Goal: Task Accomplishment & Management: Complete application form

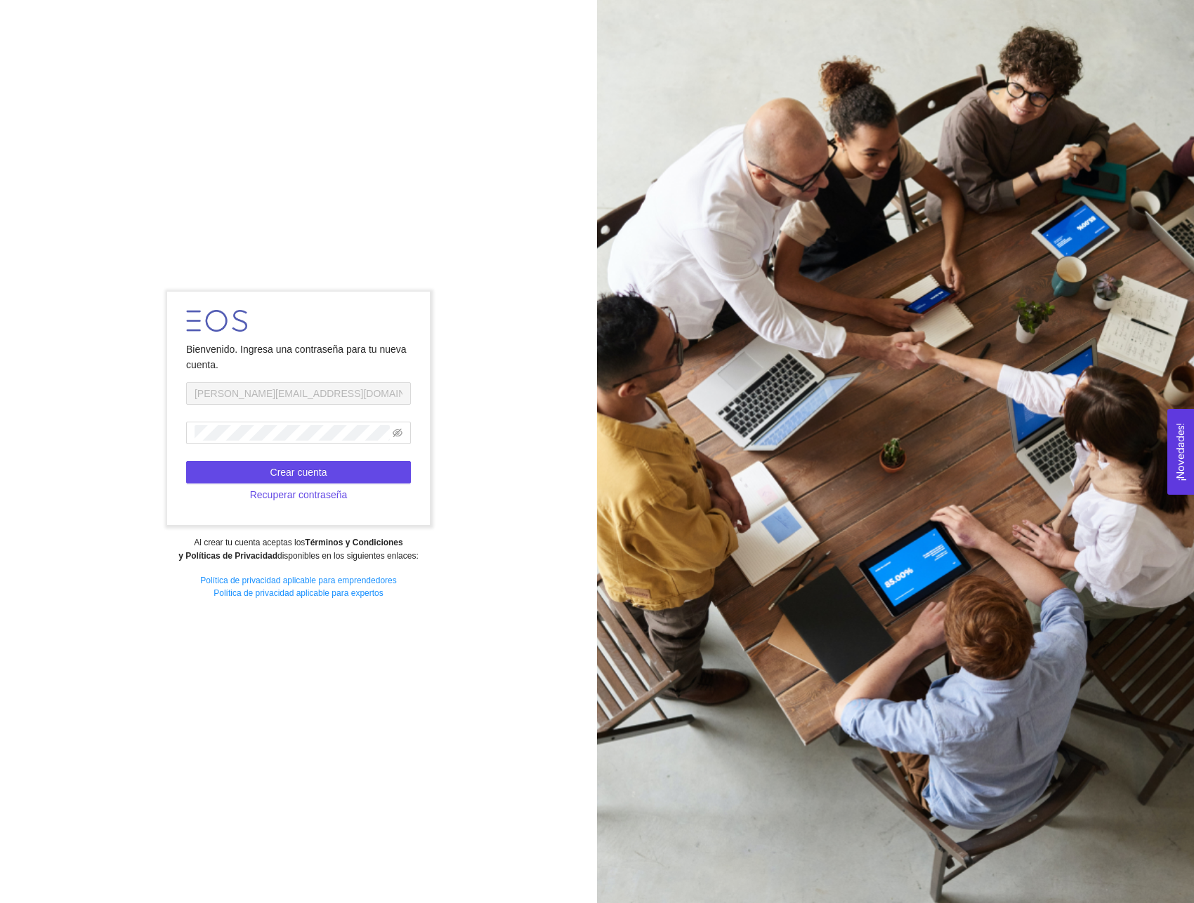
click at [170, 712] on div "Bienvenido. Ingresa una contraseña para tu nueva cuenta. diana.ocampo2@astrazen…" at bounding box center [597, 451] width 1194 height 903
click at [270, 492] on span "Recuperar contraseña" at bounding box center [299, 494] width 98 height 15
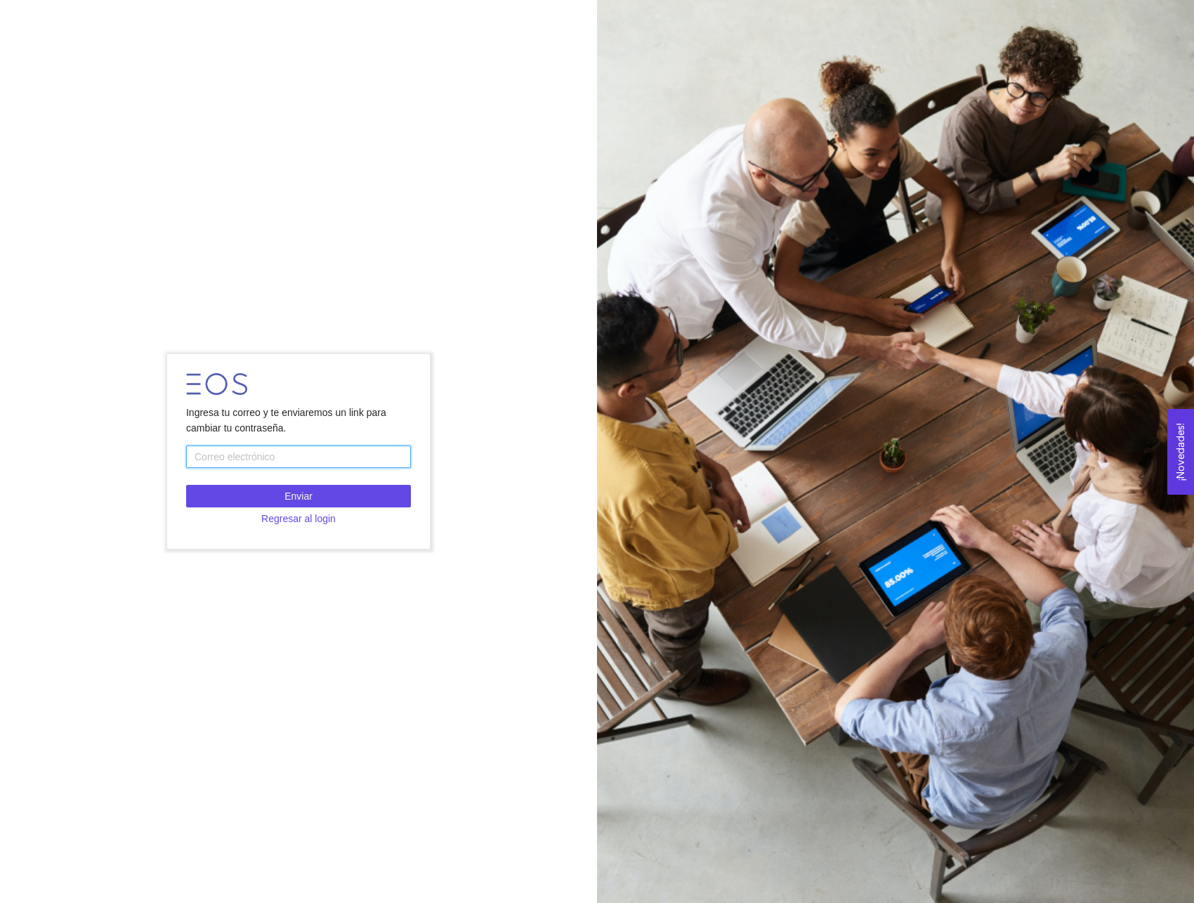
click at [313, 466] on input "text" at bounding box center [298, 456] width 225 height 22
type input "[PERSON_NAME][EMAIL_ADDRESS][DOMAIN_NAME]"
click at [325, 494] on button "Enviar" at bounding box center [298, 496] width 225 height 22
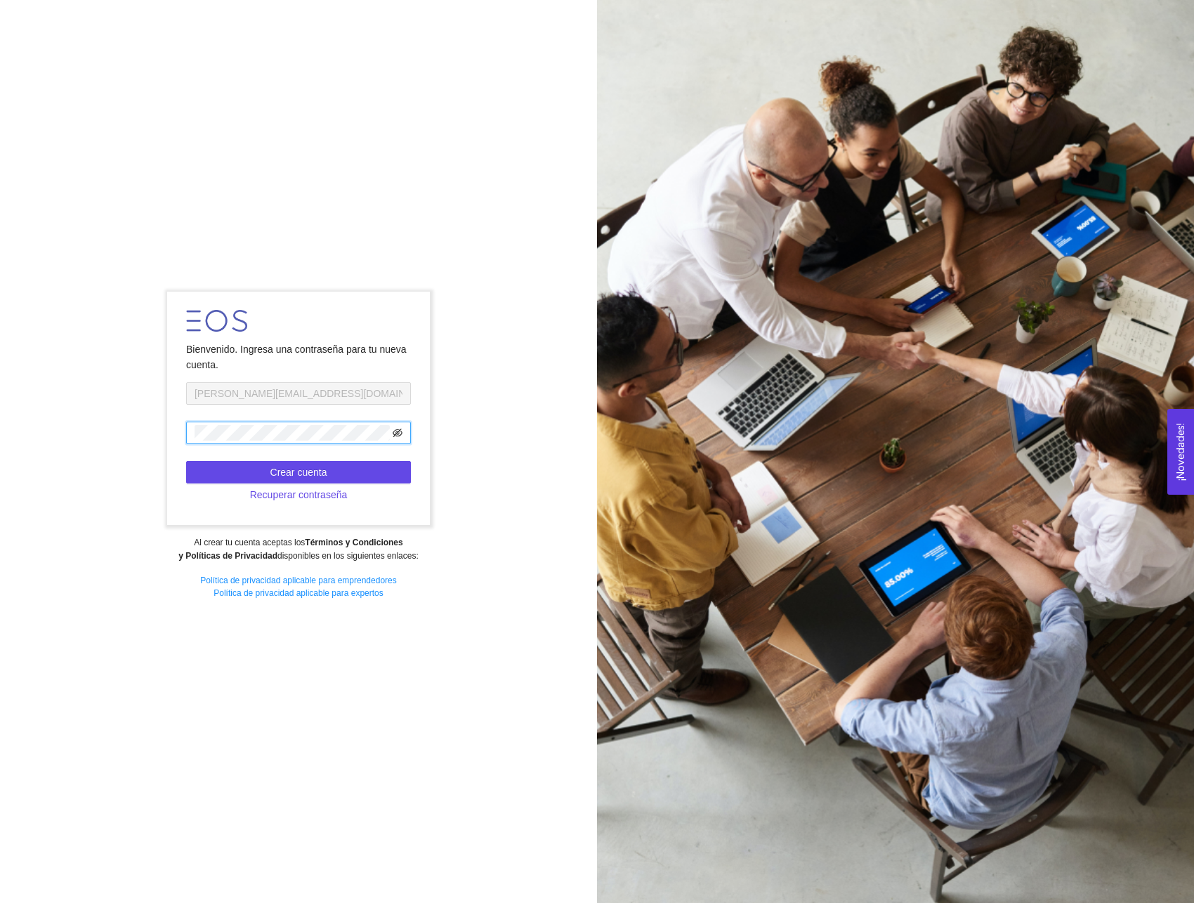
click at [398, 428] on icon "eye-invisible" at bounding box center [398, 433] width 10 height 10
click at [398, 428] on icon "eye" at bounding box center [398, 433] width 10 height 10
click at [398, 428] on icon "eye-invisible" at bounding box center [398, 433] width 10 height 10
click at [398, 428] on icon "eye" at bounding box center [398, 433] width 10 height 10
click at [355, 473] on button "Crear cuenta" at bounding box center [298, 472] width 225 height 22
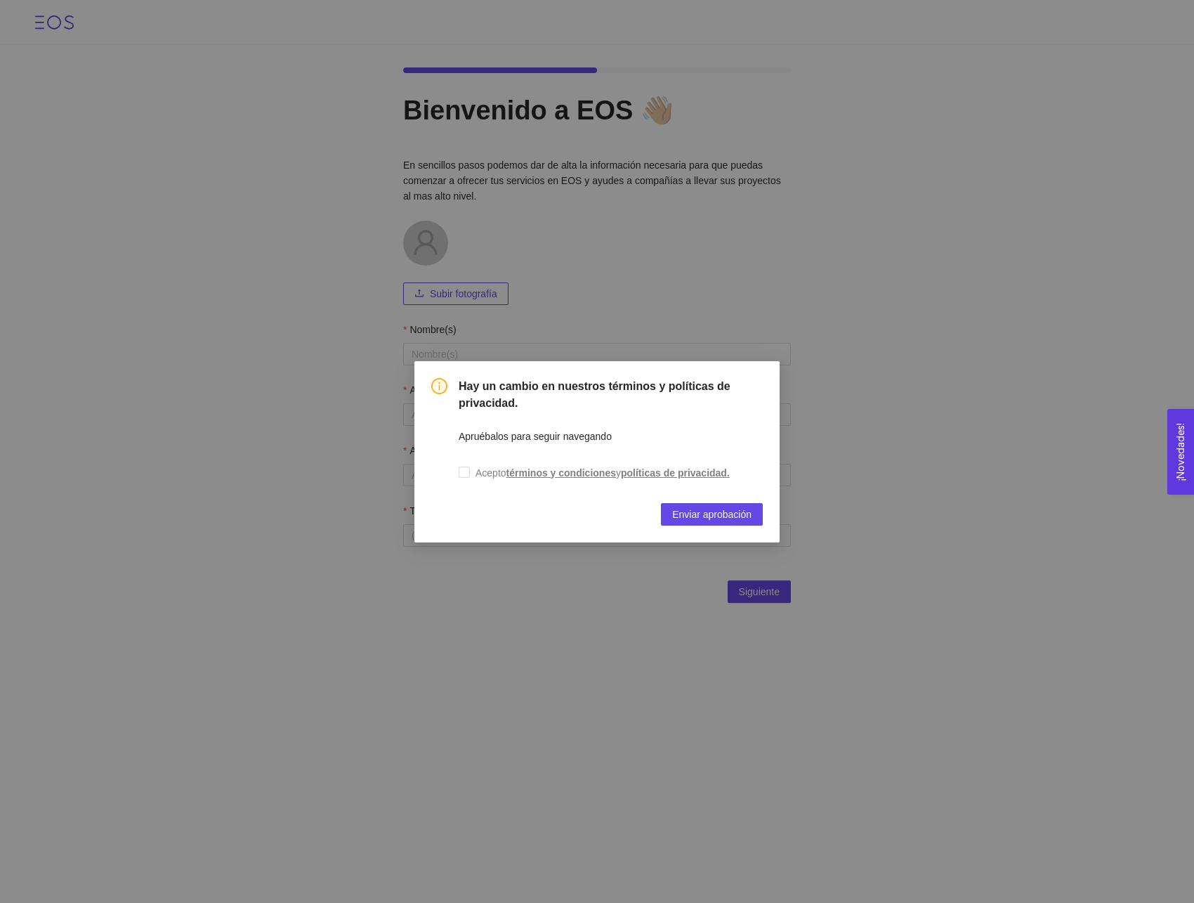
click at [624, 498] on div "Hay un cambio en nuestros términos y políticas de privacidad. Apruébalos para s…" at bounding box center [611, 452] width 304 height 148
click at [696, 609] on div "Hay un cambio en nuestros términos y políticas de privacidad. Apruébalos para s…" at bounding box center [597, 451] width 1194 height 903
click at [712, 520] on span "Enviar aprobación" at bounding box center [711, 514] width 79 height 15
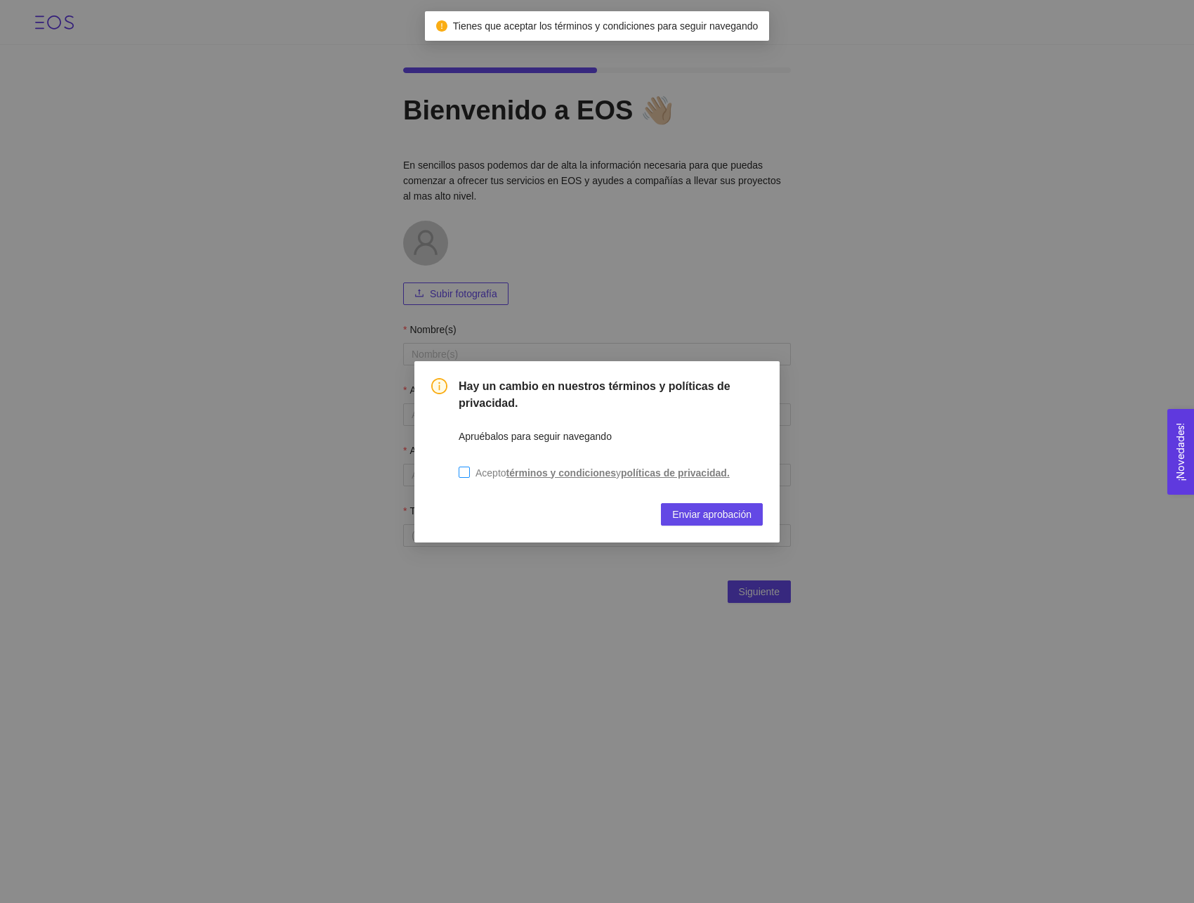
click at [466, 473] on input "Acepto términos y condiciones y políticas de privacidad." at bounding box center [464, 471] width 11 height 11
checkbox input "true"
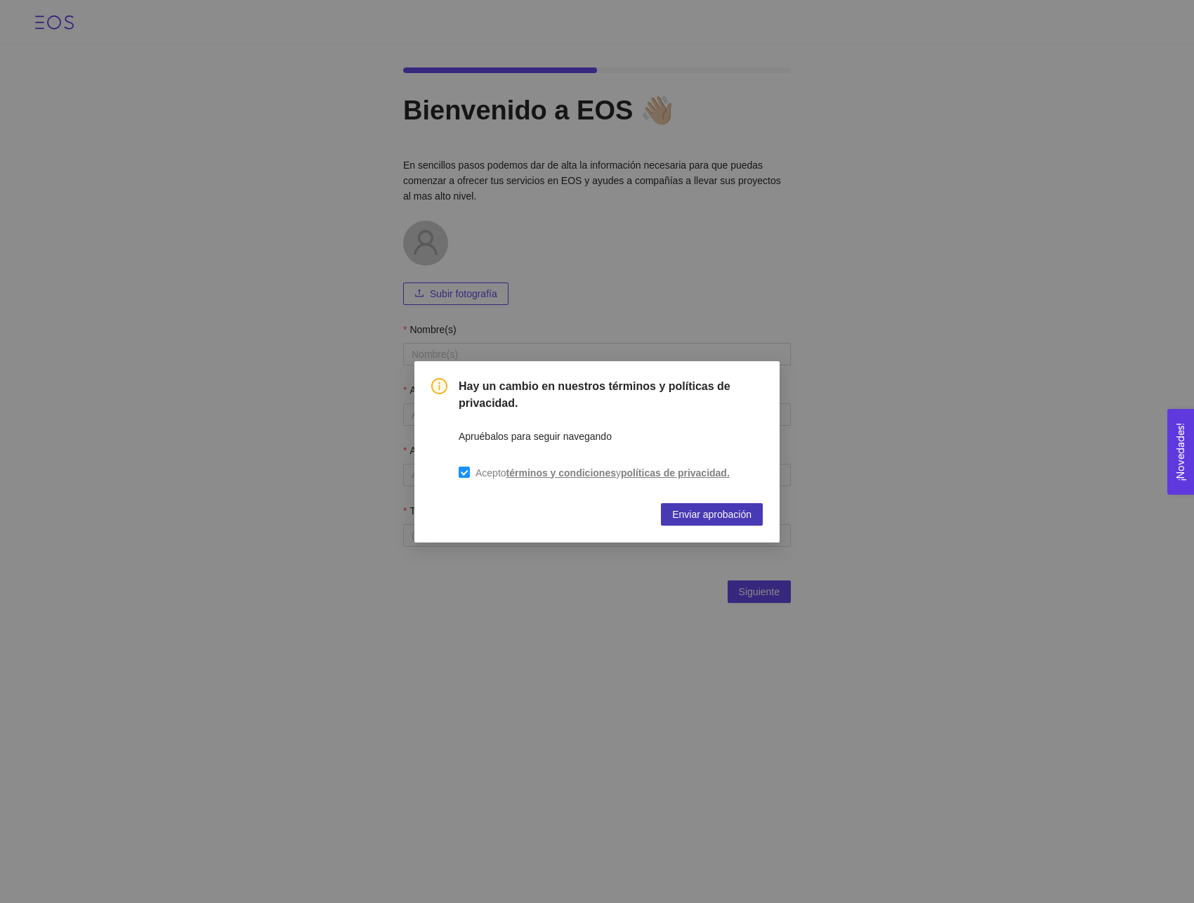
click at [723, 518] on span "Enviar aprobación" at bounding box center [711, 514] width 79 height 15
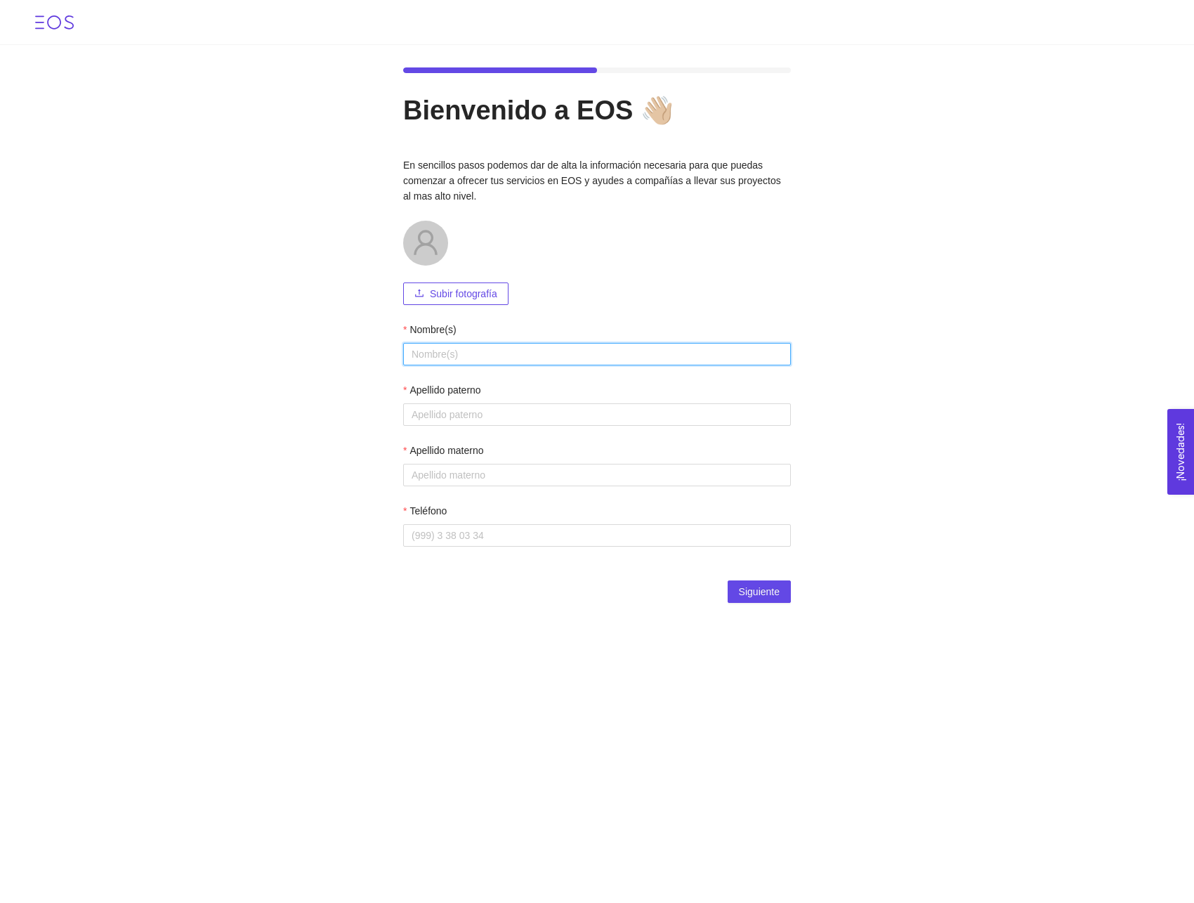
click at [530, 351] on input "Nombre(s)" at bounding box center [597, 354] width 388 height 22
type input "[PERSON_NAME]"
type input "De La Torre"
type input "3310910429"
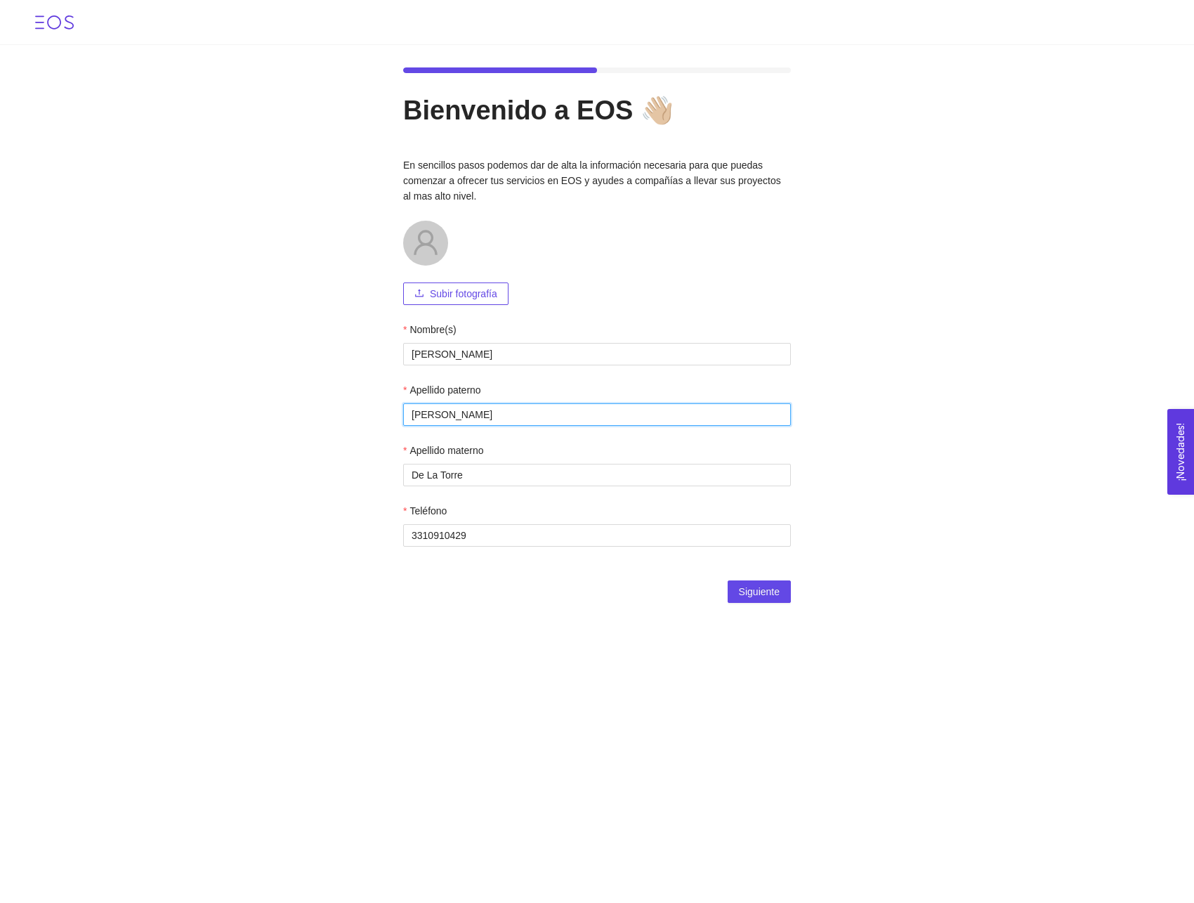
drag, startPoint x: 440, startPoint y: 418, endPoint x: 395, endPoint y: 415, distance: 45.0
click at [395, 415] on div "Bienvenido a EOS 👋🏼 En sencillos pasos podemos dar de alta la información neces…" at bounding box center [597, 343] width 422 height 596
type input "[PERSON_NAME]"
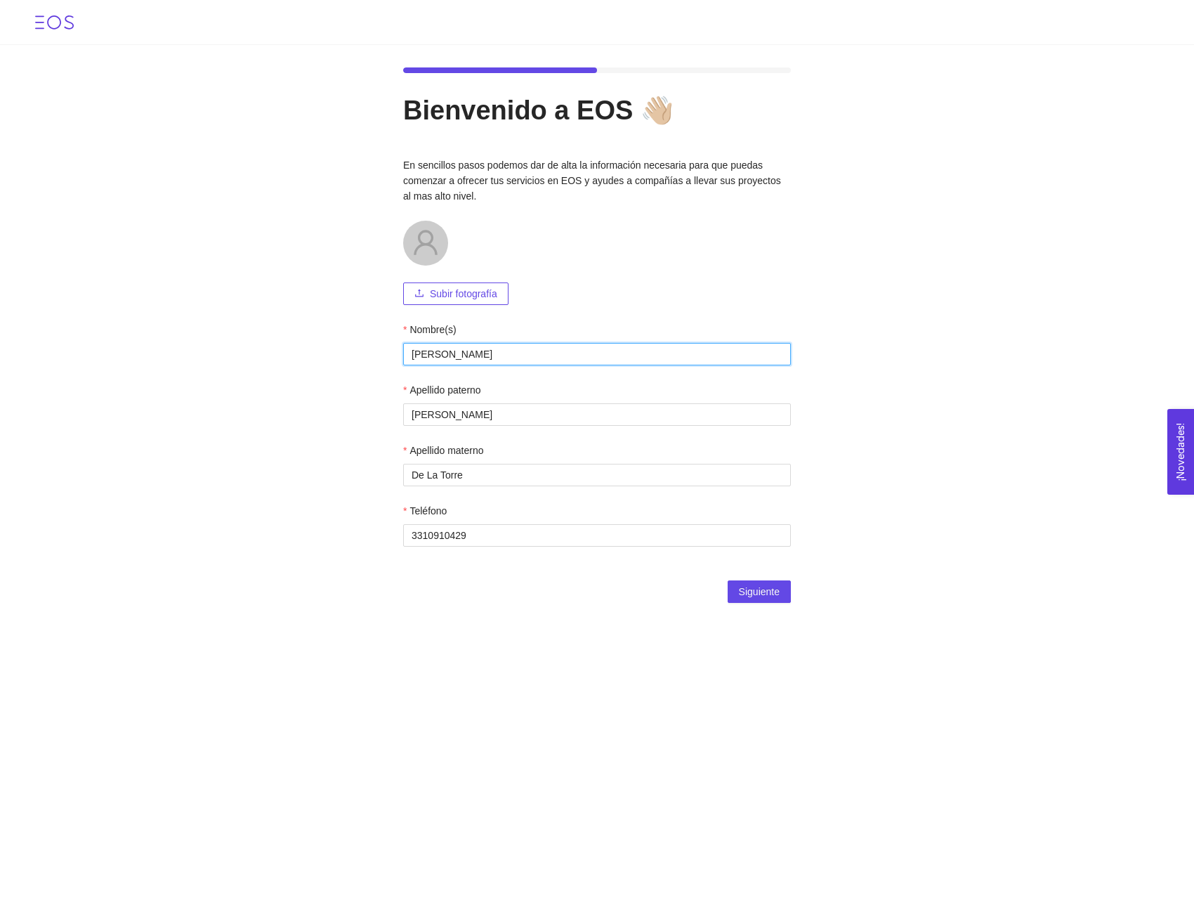
click at [459, 354] on input "[PERSON_NAME]" at bounding box center [597, 354] width 388 height 22
paste input "[PERSON_NAME]"
type input "[PERSON_NAME]"
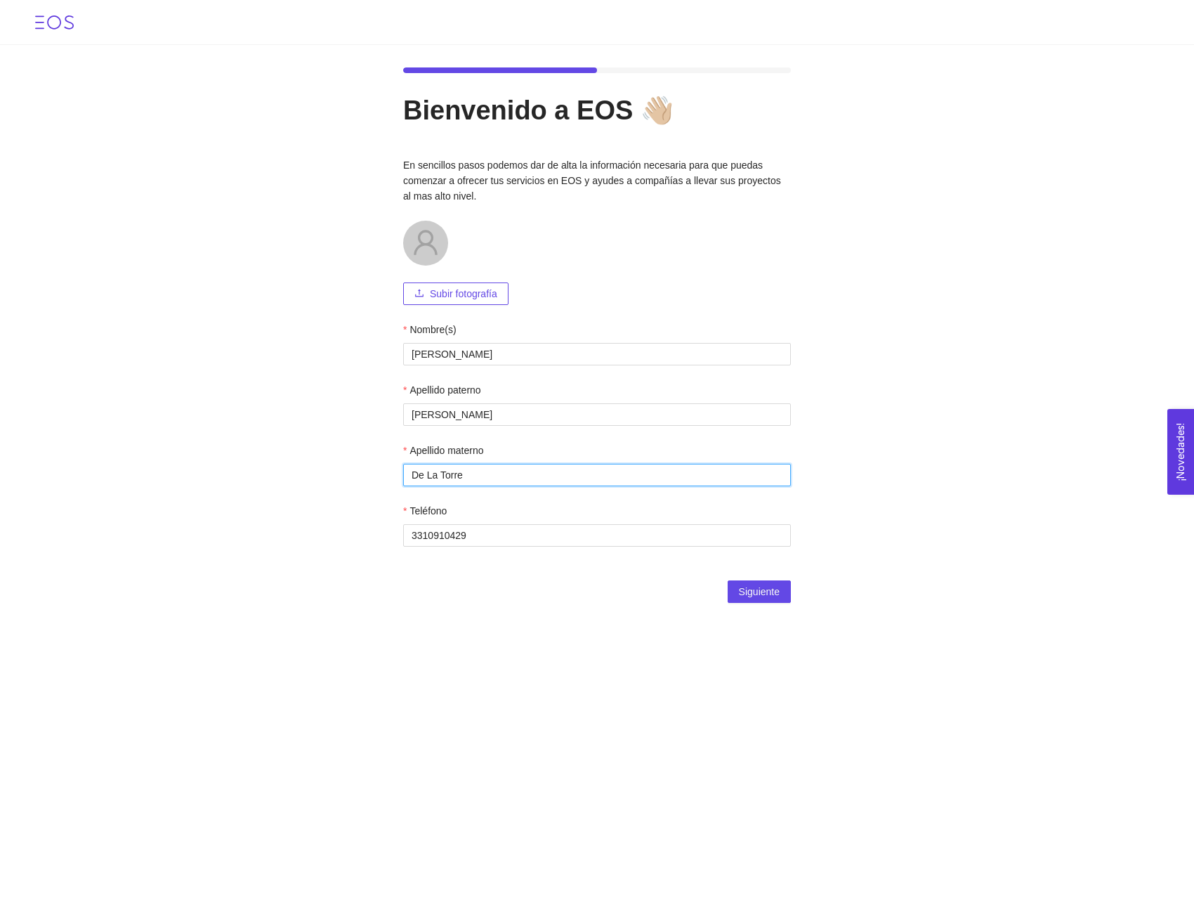
click at [491, 473] on input "De La Torre" at bounding box center [597, 475] width 388 height 22
type input "De La Torre"
click at [426, 632] on div "Bienvenido a EOS 👋🏼 En sencillos pasos podemos dar de alta la información neces…" at bounding box center [597, 343] width 422 height 596
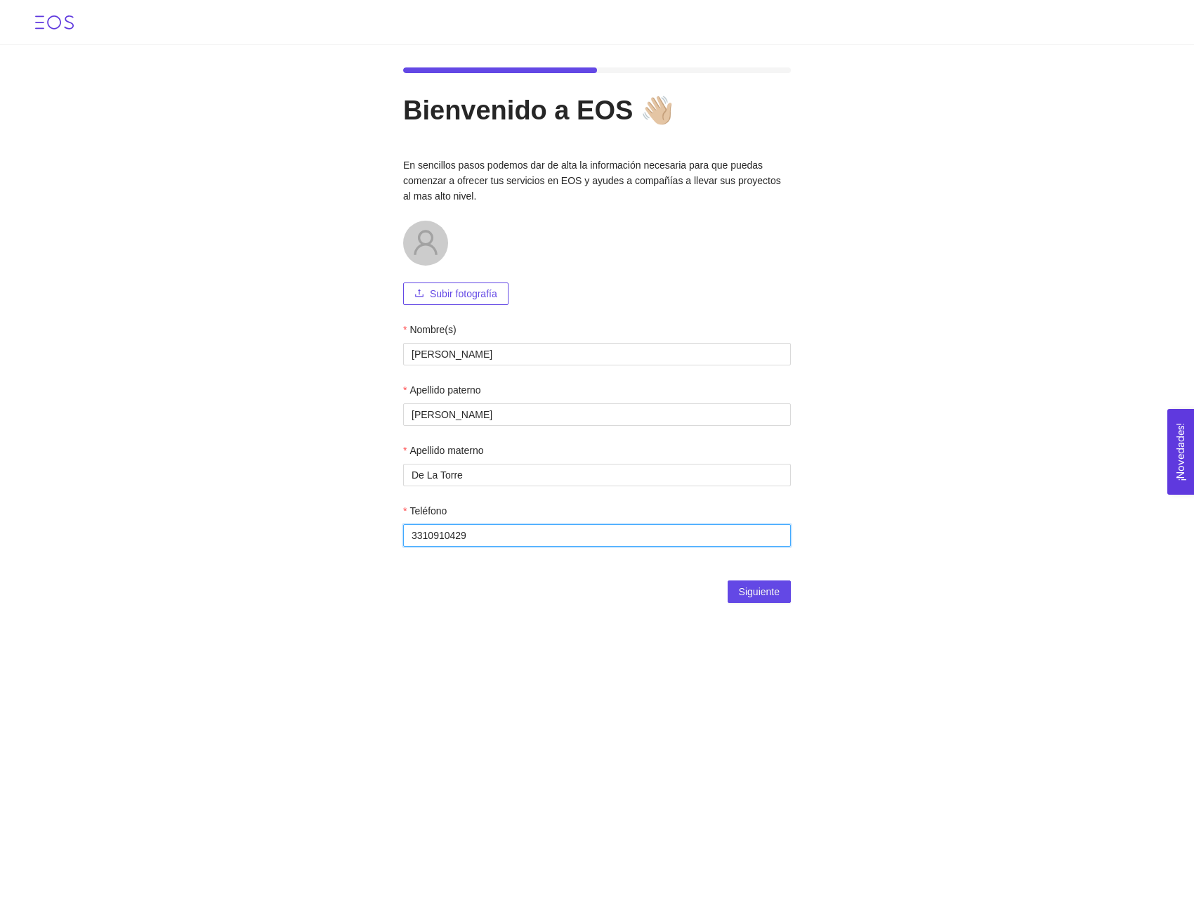
click at [502, 544] on input "Teléfono" at bounding box center [597, 535] width 388 height 22
type input "3310910429"
click at [480, 674] on div "Bienvenido a EOS 👋🏼 En sencillos pasos podemos dar de alta la información neces…" at bounding box center [597, 451] width 1194 height 903
click at [743, 592] on span "Siguiente" at bounding box center [759, 591] width 41 height 15
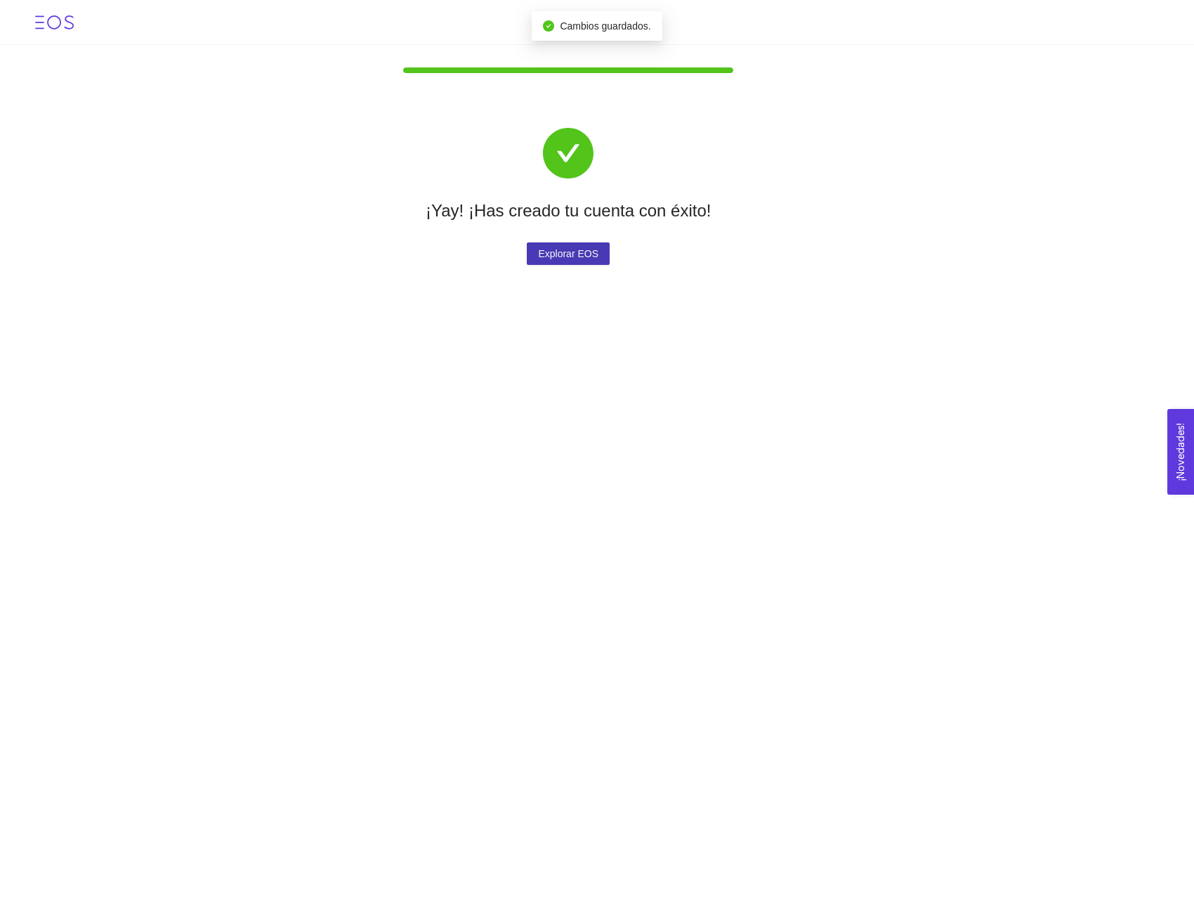
click at [566, 257] on span "Explorar EOS" at bounding box center [568, 253] width 60 height 15
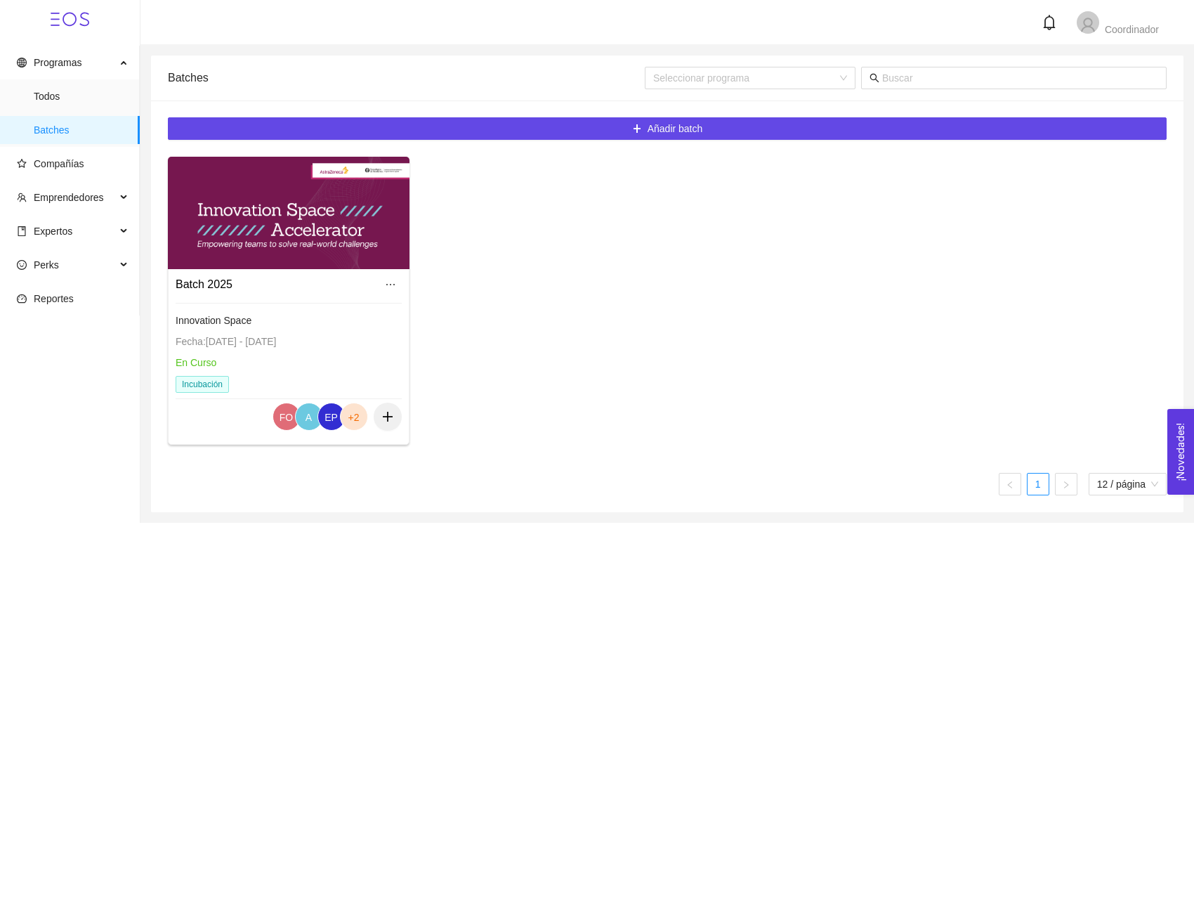
click at [256, 255] on div at bounding box center [289, 213] width 242 height 112
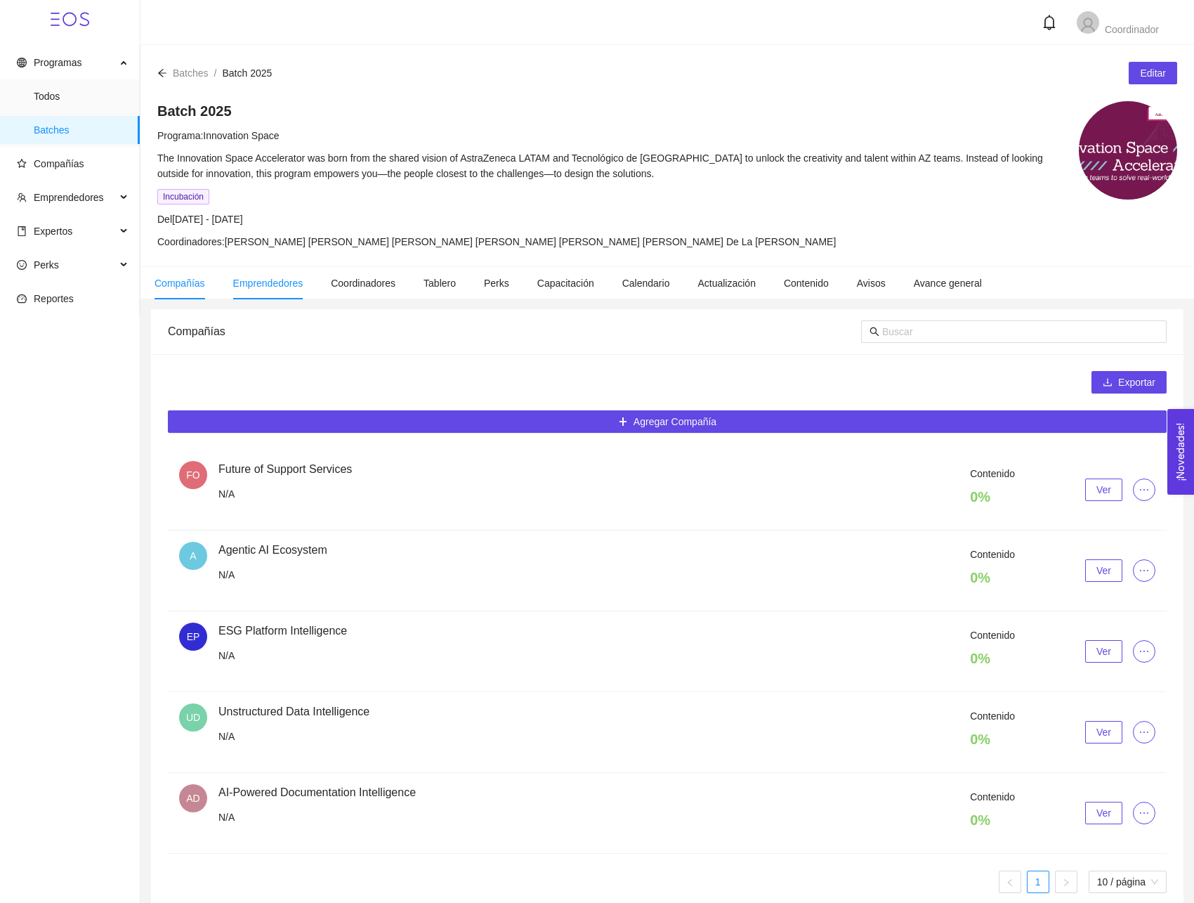
click at [261, 285] on span "Emprendedores" at bounding box center [268, 282] width 70 height 11
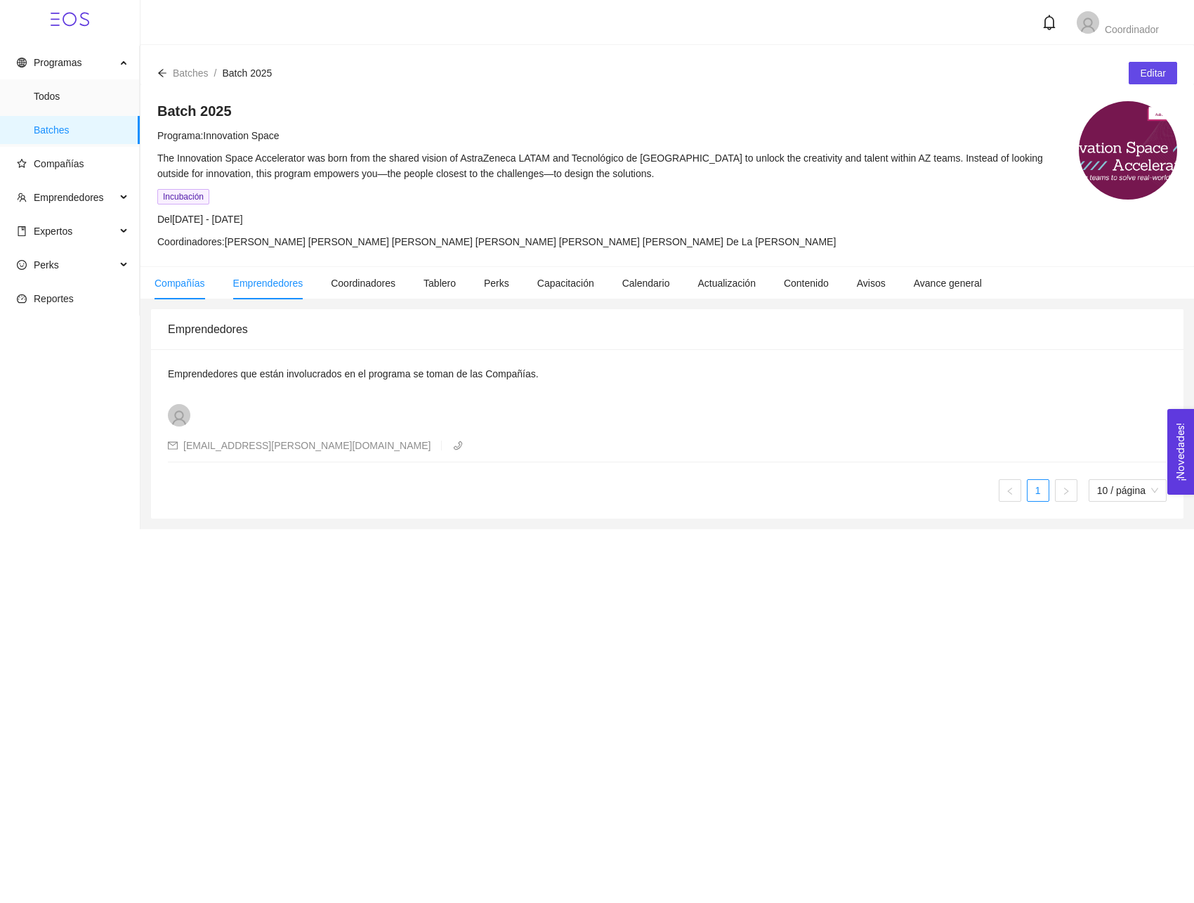
click at [202, 289] on li "Compañías" at bounding box center [180, 283] width 79 height 32
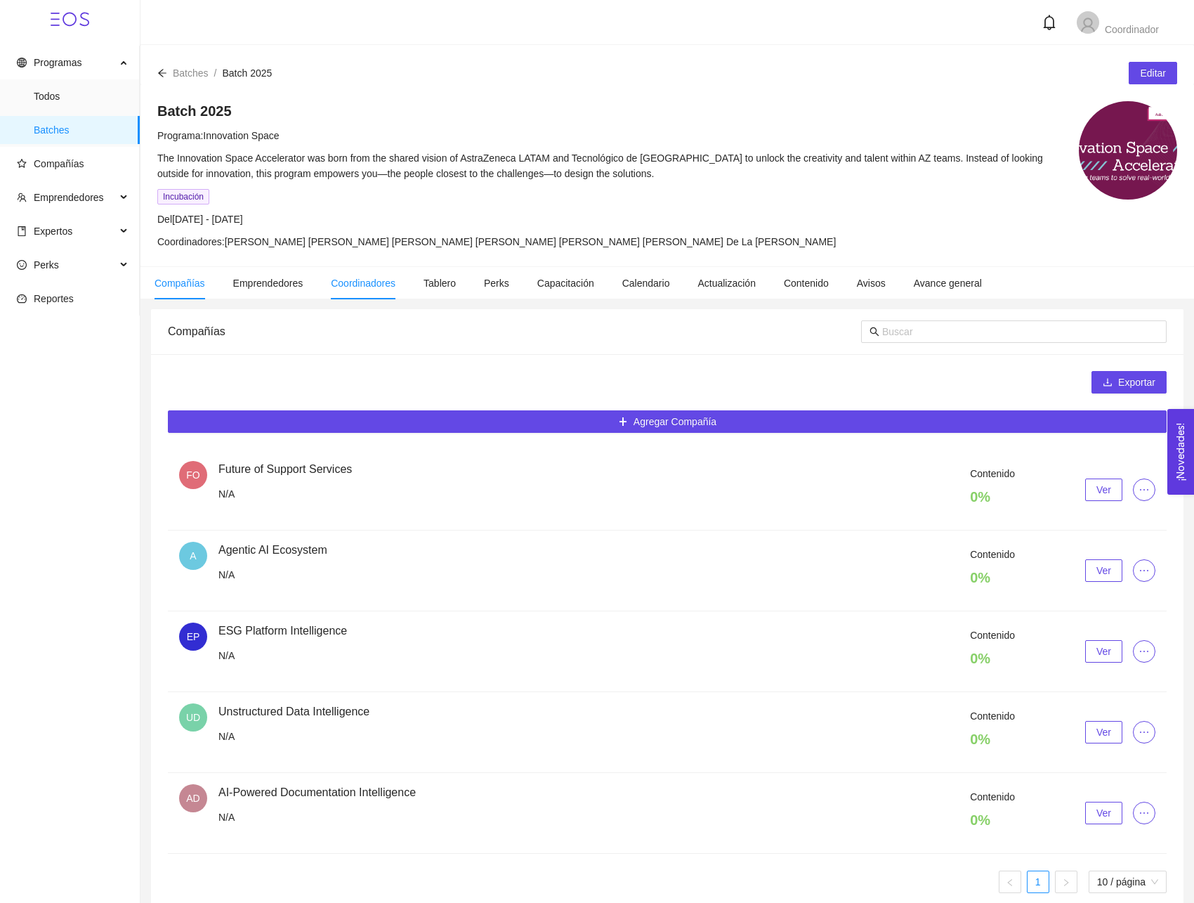
click at [370, 275] on li "Coordinadores" at bounding box center [363, 283] width 93 height 32
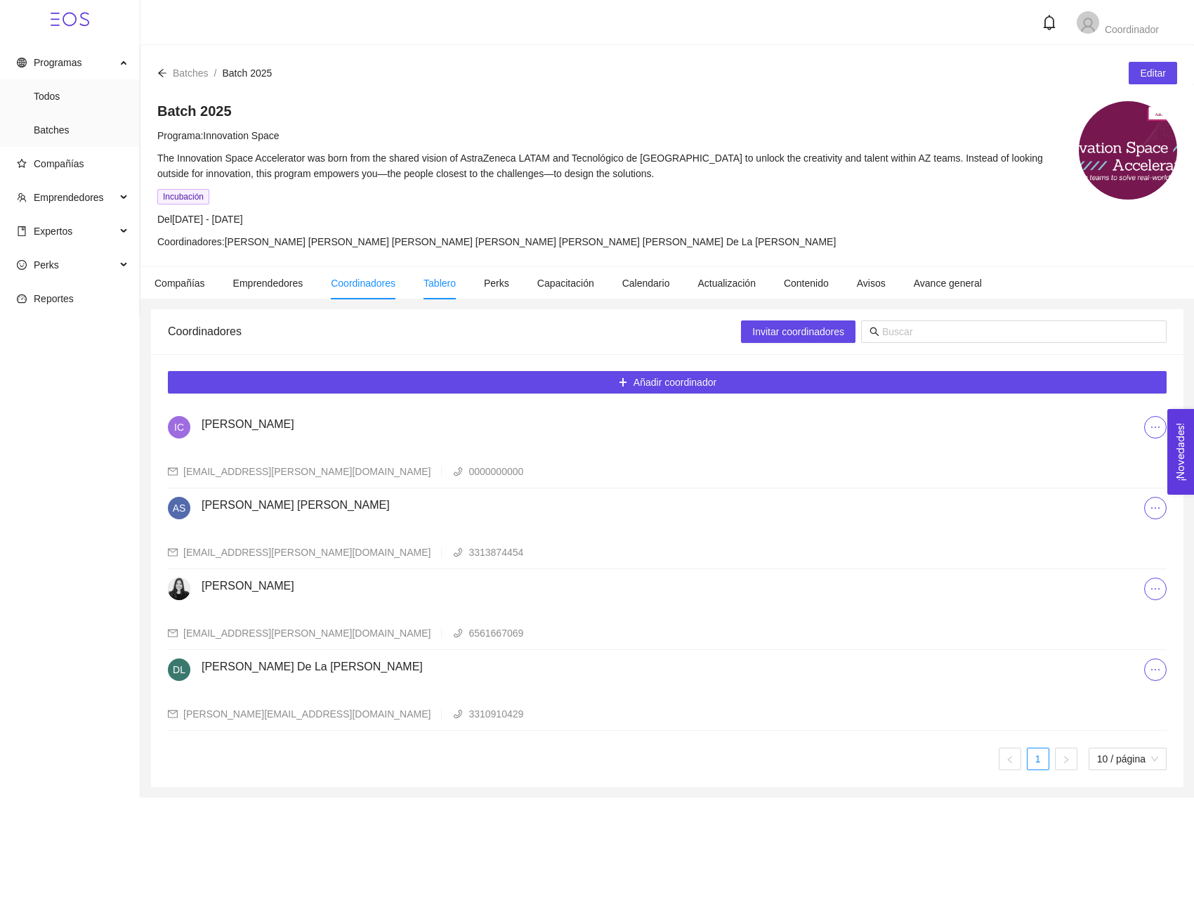
click at [448, 282] on span "Tablero" at bounding box center [440, 282] width 32 height 11
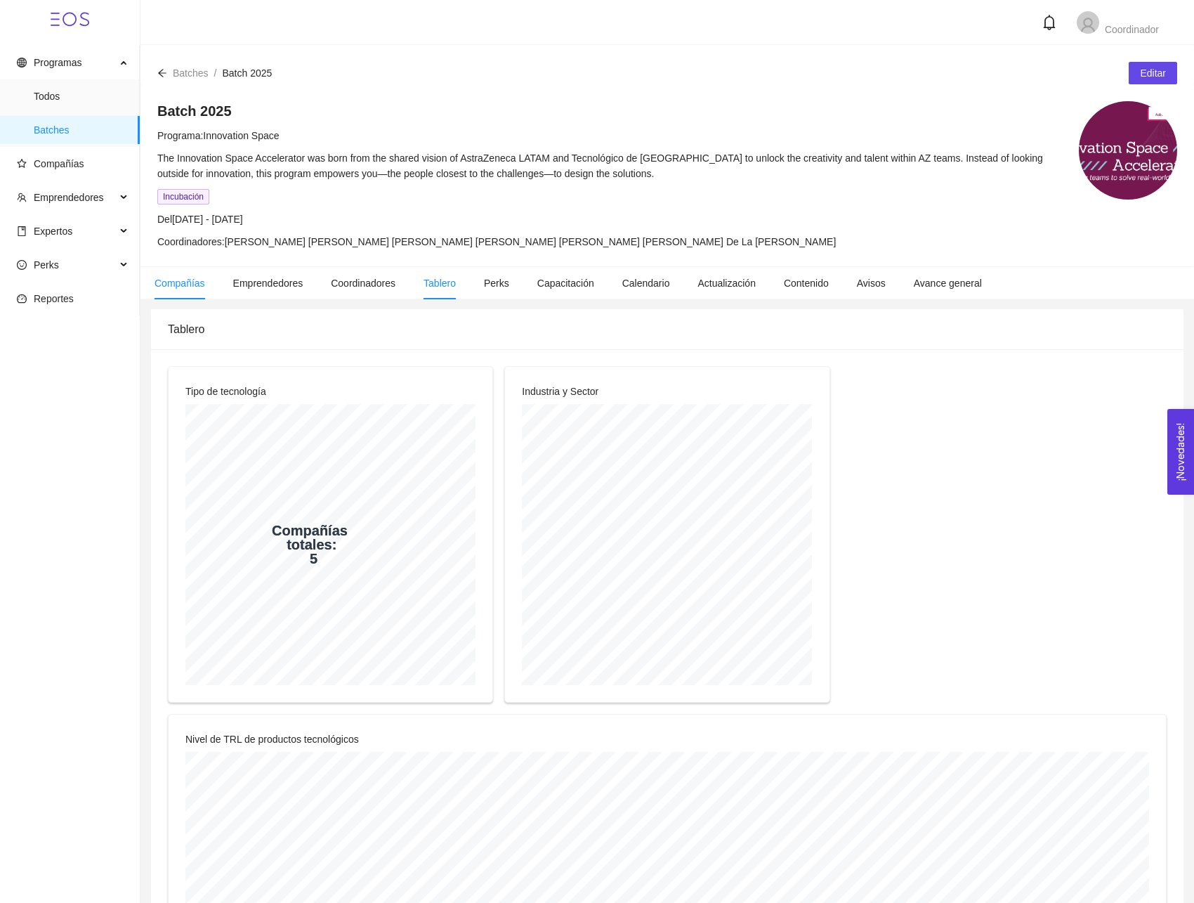
click at [182, 280] on span "Compañías" at bounding box center [180, 282] width 51 height 11
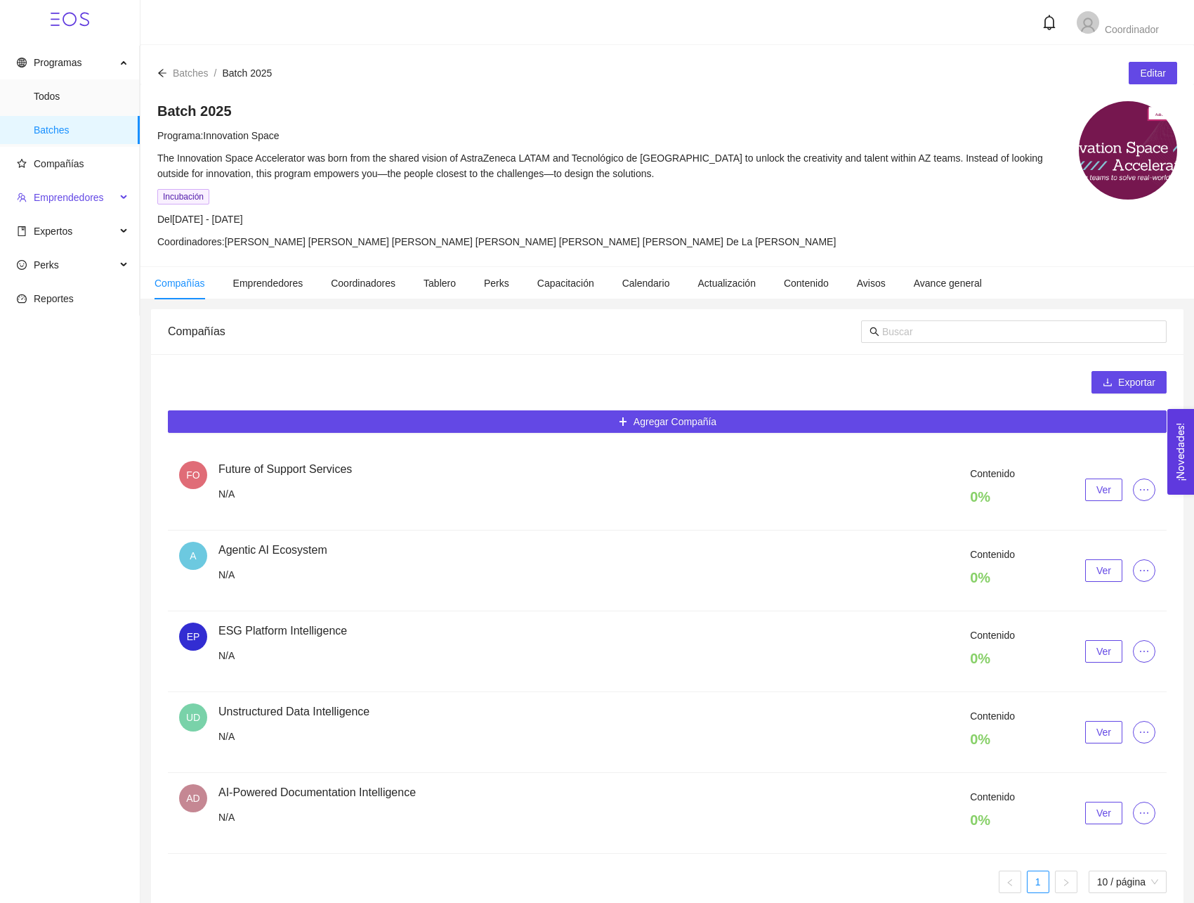
click at [111, 204] on span "Emprendedores" at bounding box center [66, 197] width 99 height 28
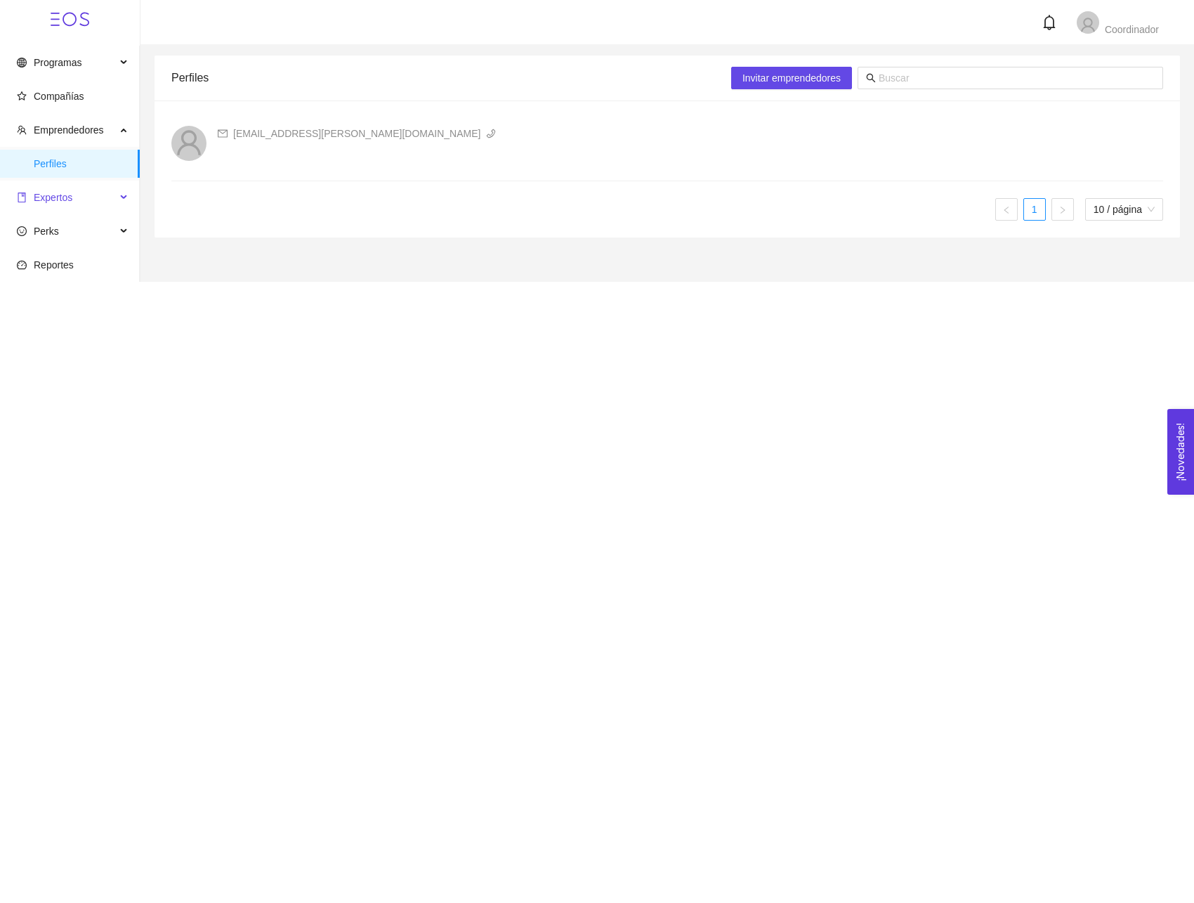
click at [117, 189] on div "Expertos" at bounding box center [70, 197] width 140 height 28
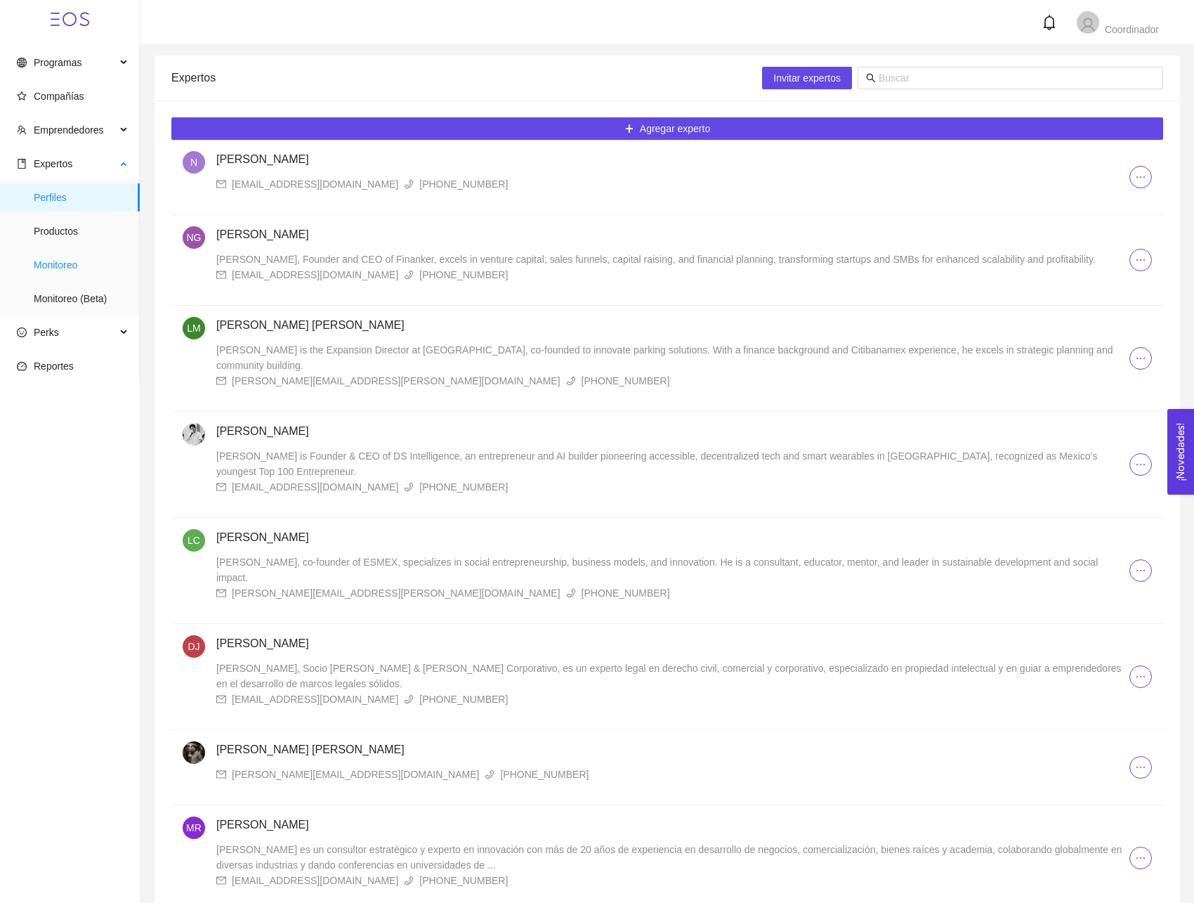
click at [86, 259] on span "Monitoreo" at bounding box center [81, 265] width 95 height 28
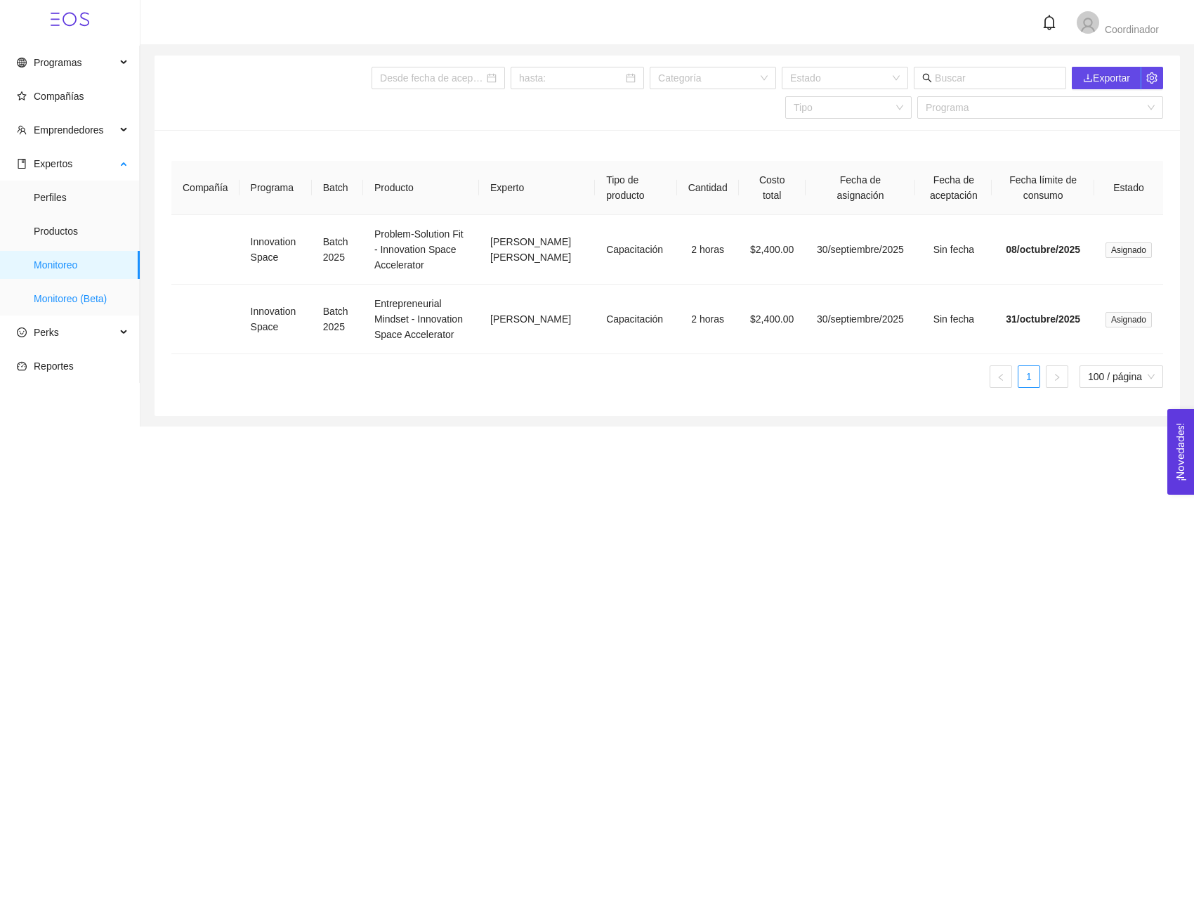
click at [79, 298] on span "Monitoreo (Beta)" at bounding box center [81, 299] width 95 height 28
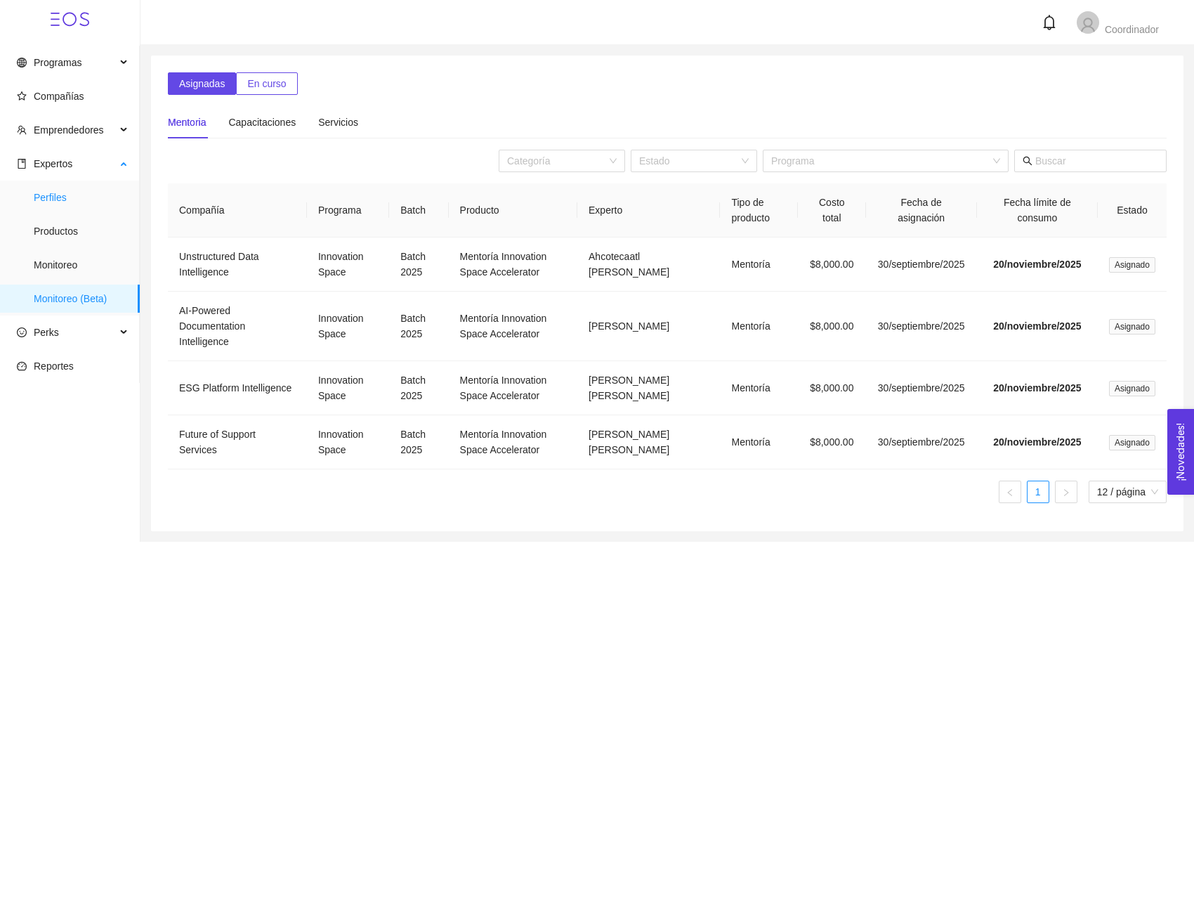
click at [80, 188] on span "Perfiles" at bounding box center [81, 197] width 95 height 28
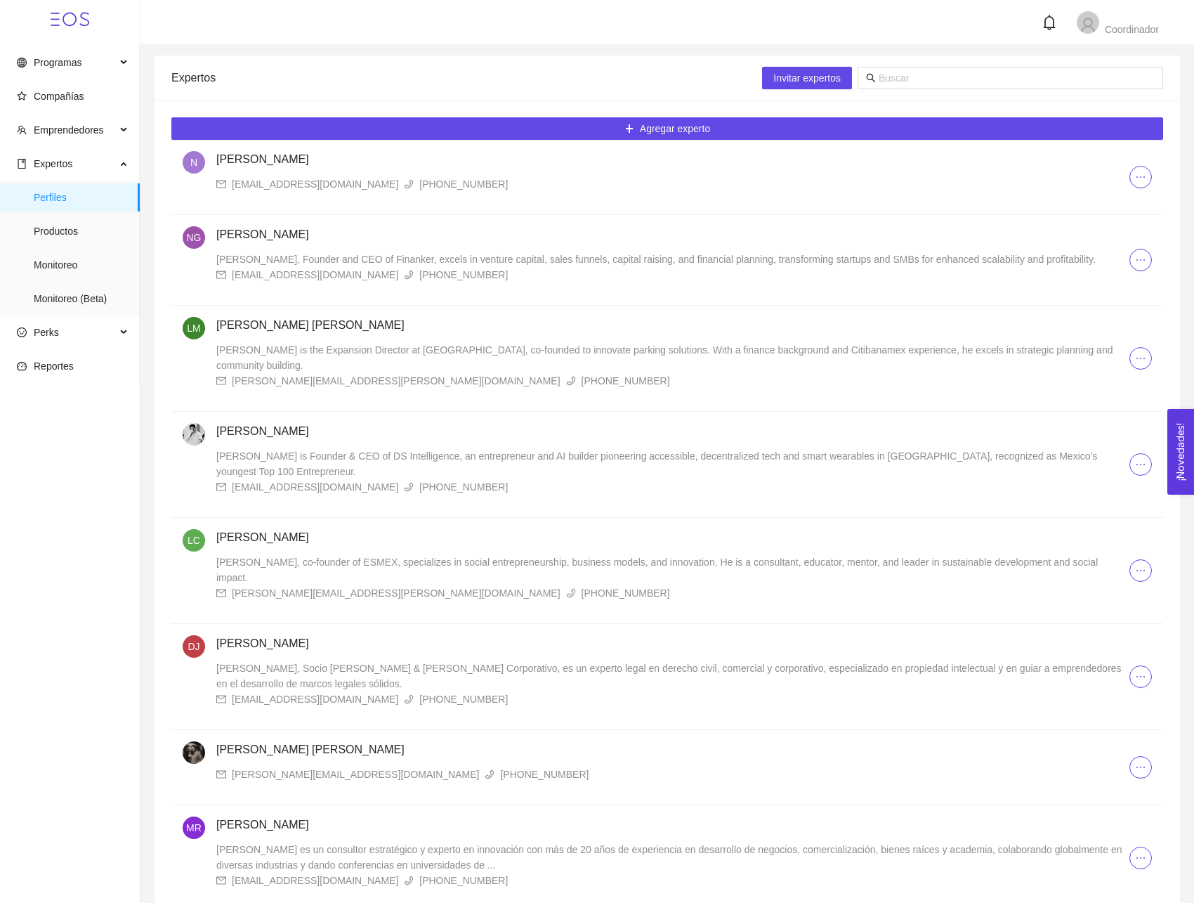
click at [1137, 178] on icon "ellipsis" at bounding box center [1140, 176] width 11 height 11
click at [107, 65] on span "Programas" at bounding box center [66, 62] width 99 height 28
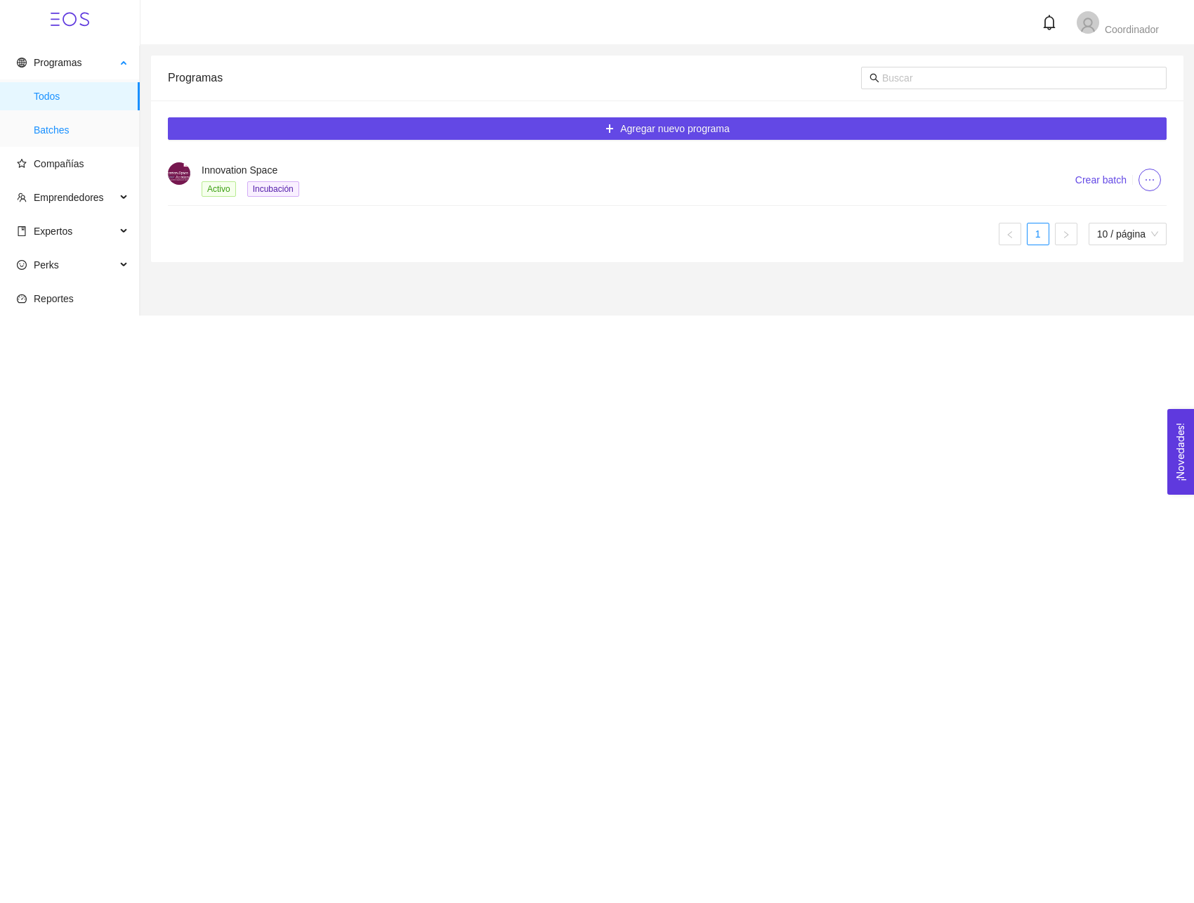
click at [81, 126] on span "Batches" at bounding box center [81, 130] width 95 height 28
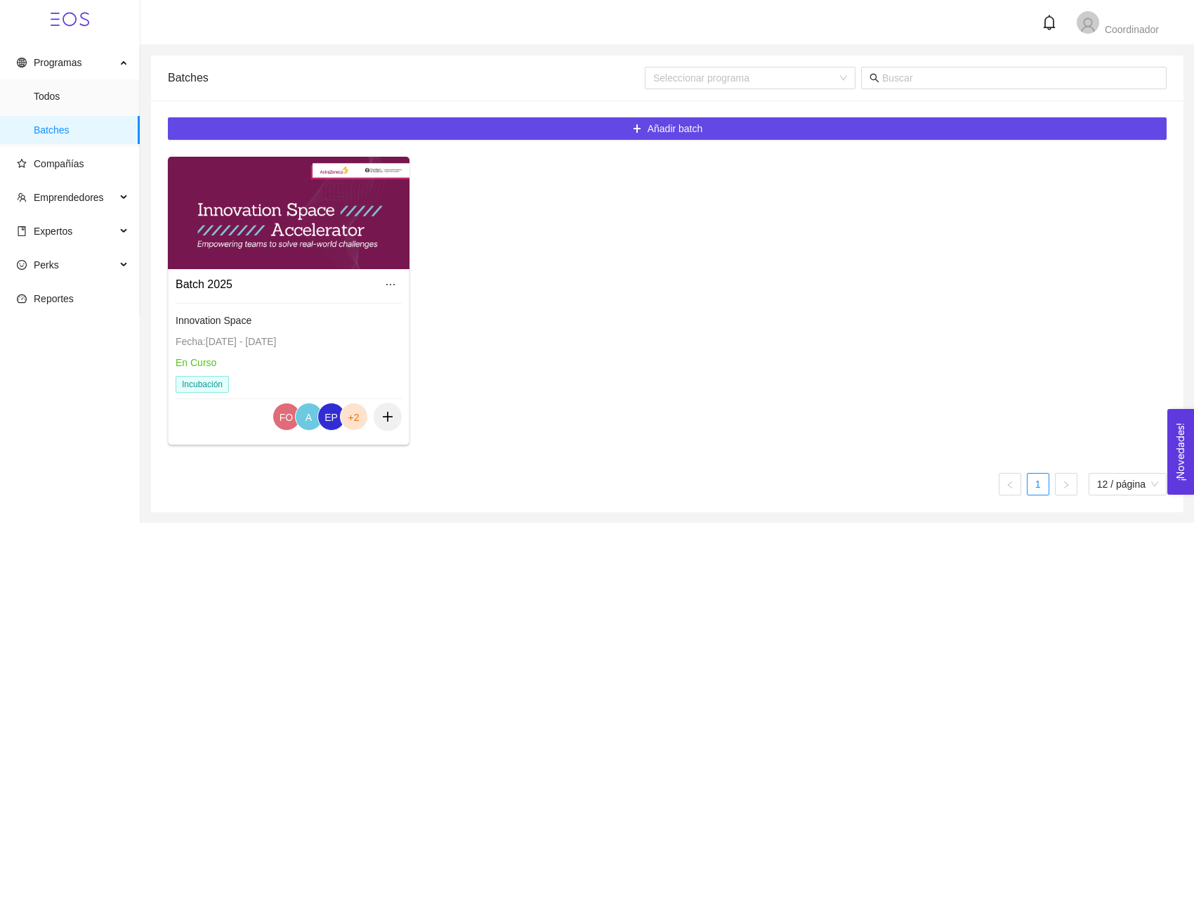
click at [225, 216] on div at bounding box center [289, 213] width 242 height 112
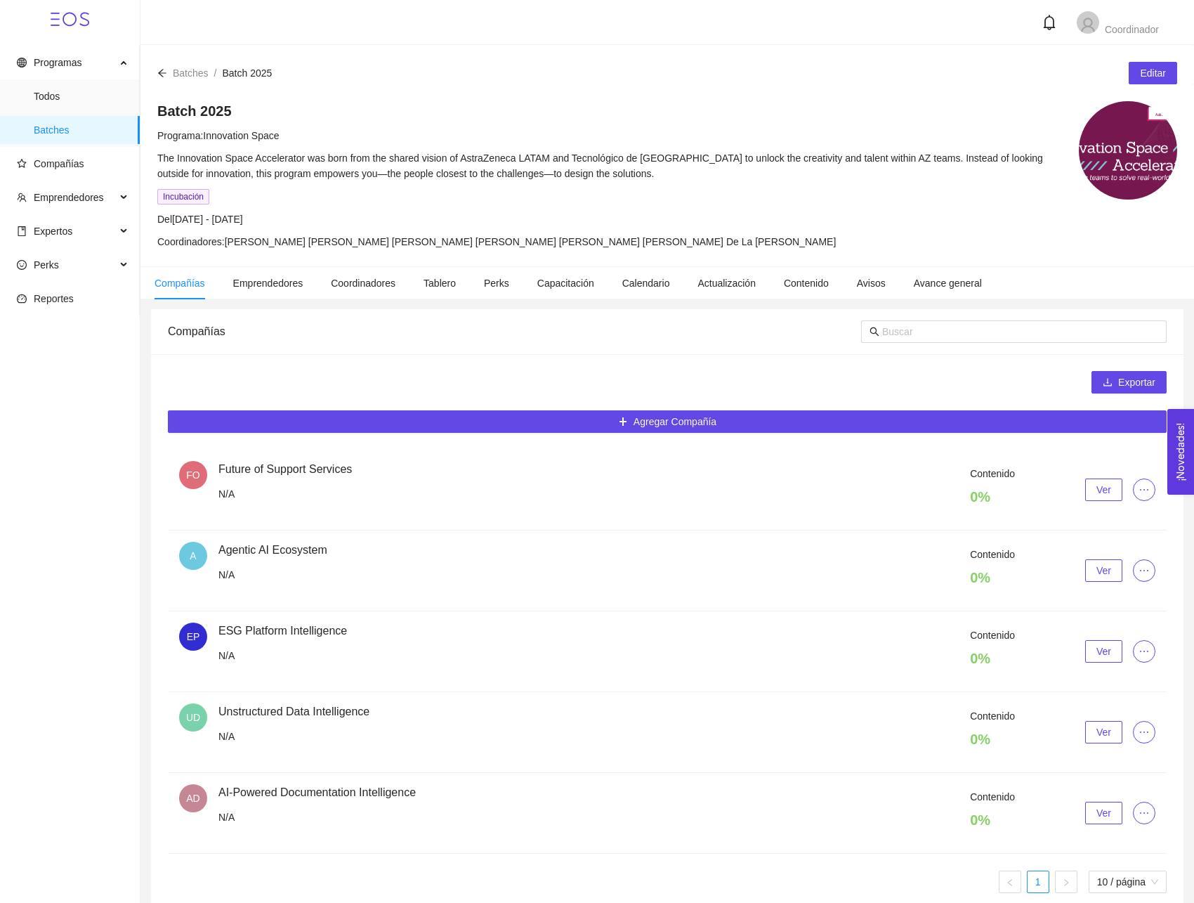
scroll to position [18, 0]
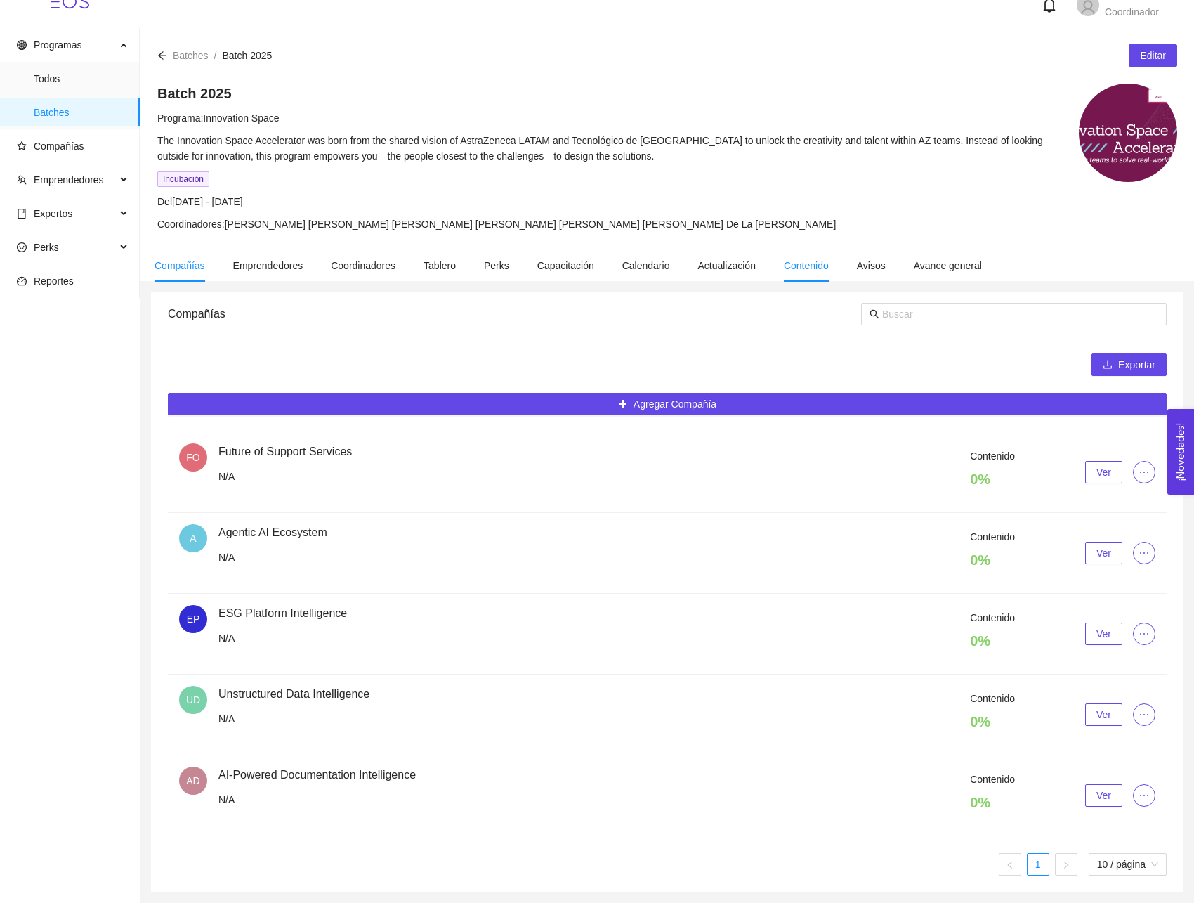
click at [813, 269] on span "Contenido" at bounding box center [806, 265] width 45 height 11
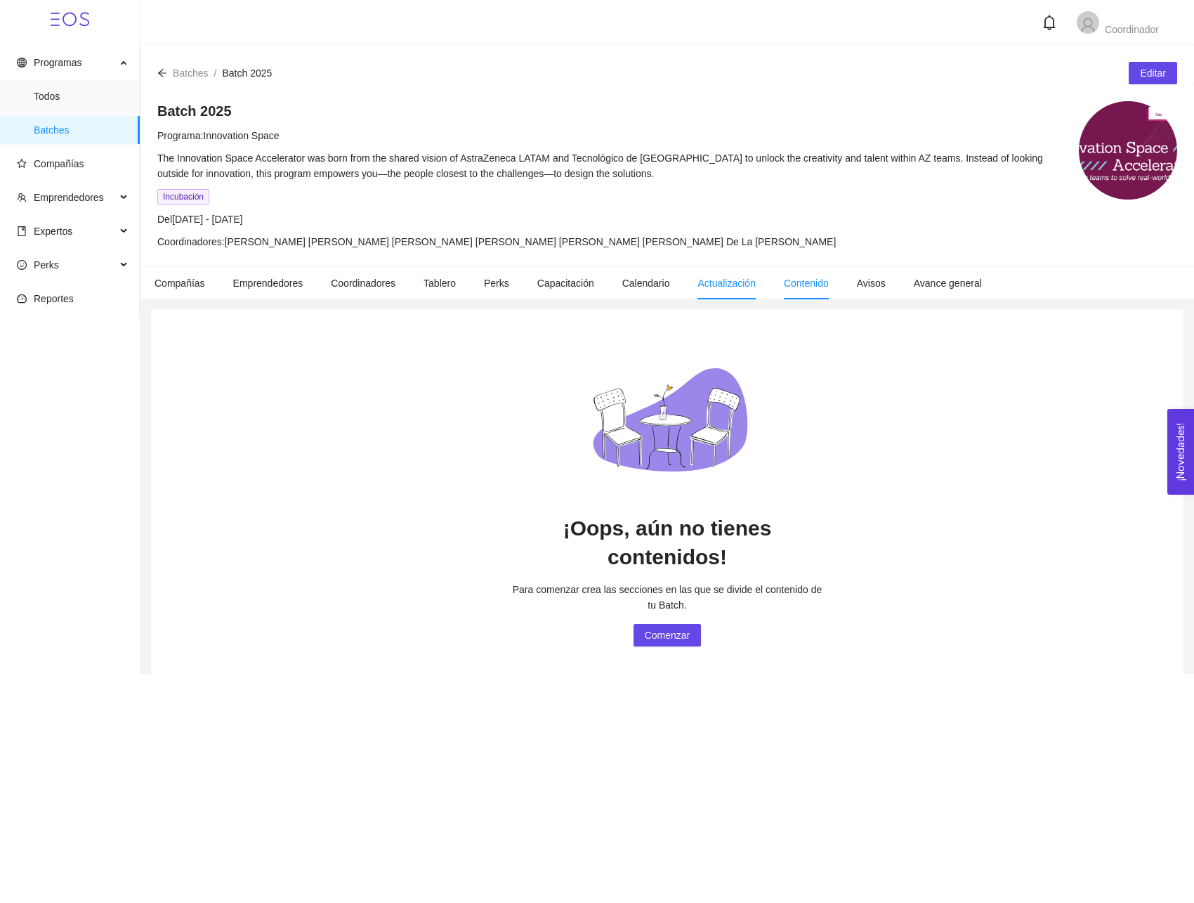
click at [752, 290] on li "Actualización" at bounding box center [727, 283] width 86 height 32
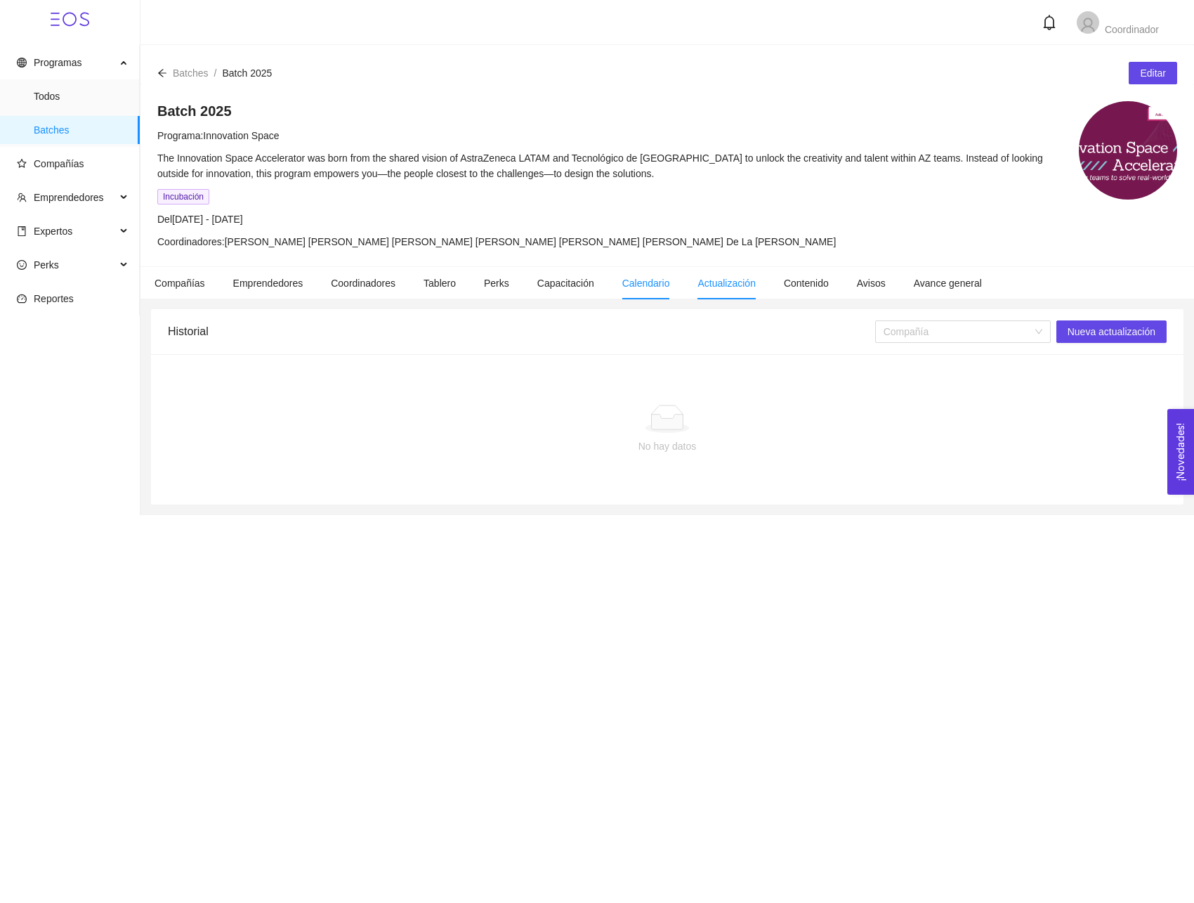
click at [674, 289] on li "Calendario" at bounding box center [646, 283] width 76 height 32
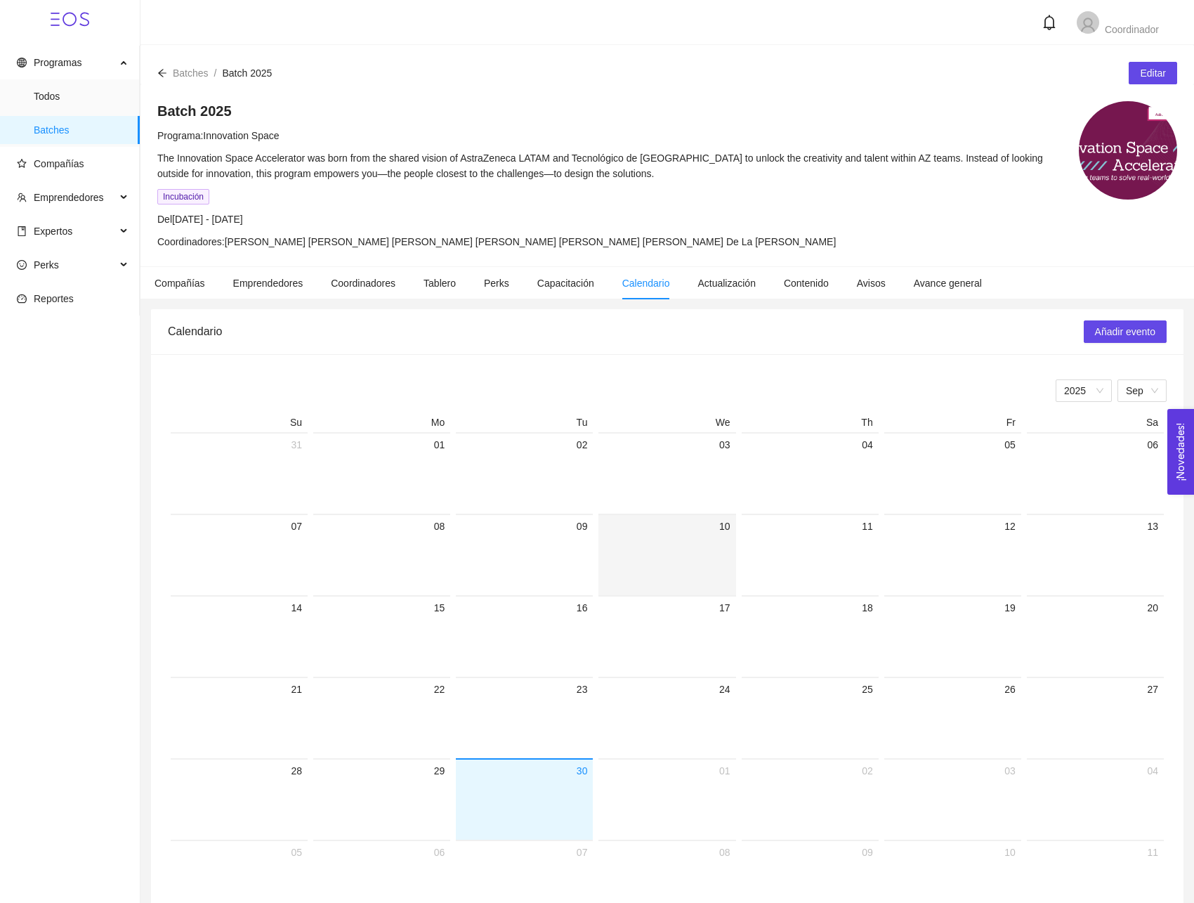
scroll to position [51, 0]
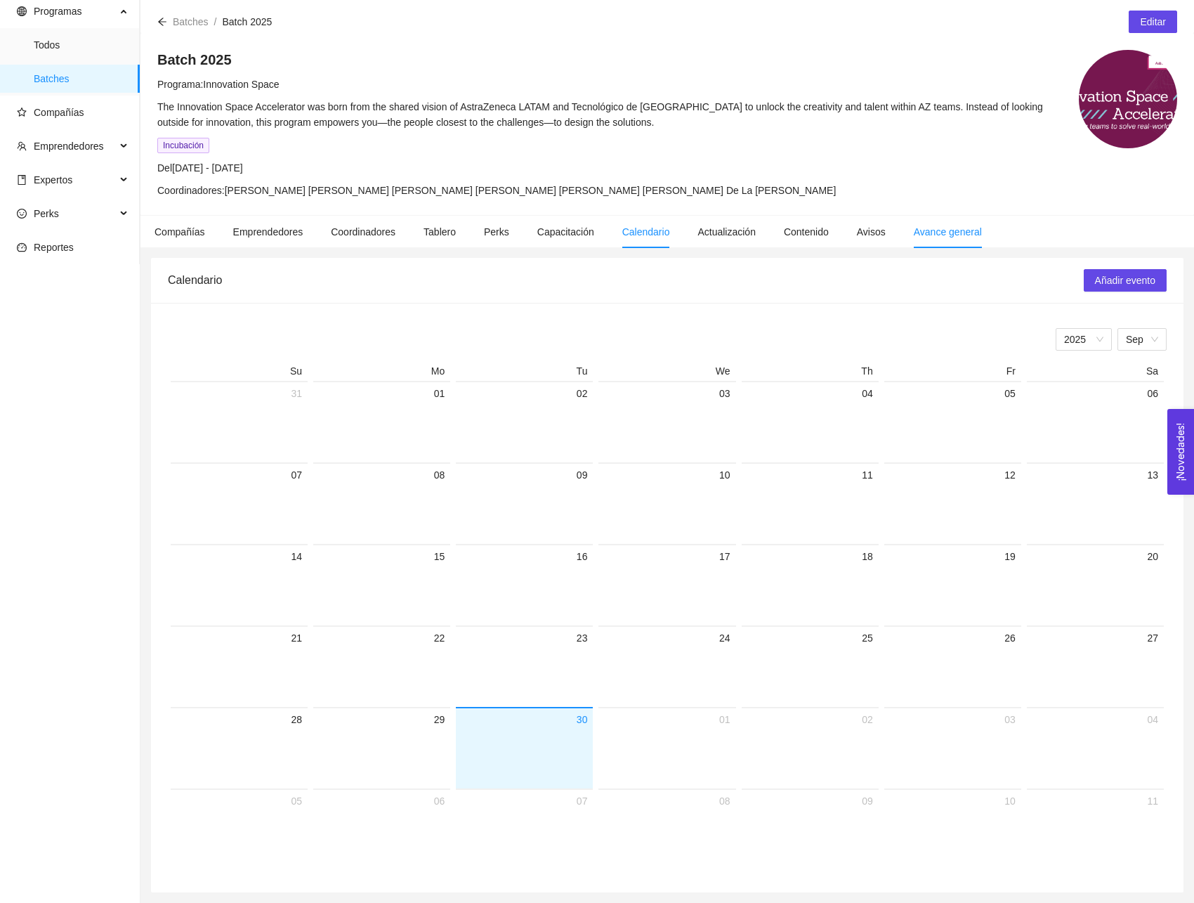
click at [944, 233] on span "Avance general" at bounding box center [948, 231] width 68 height 11
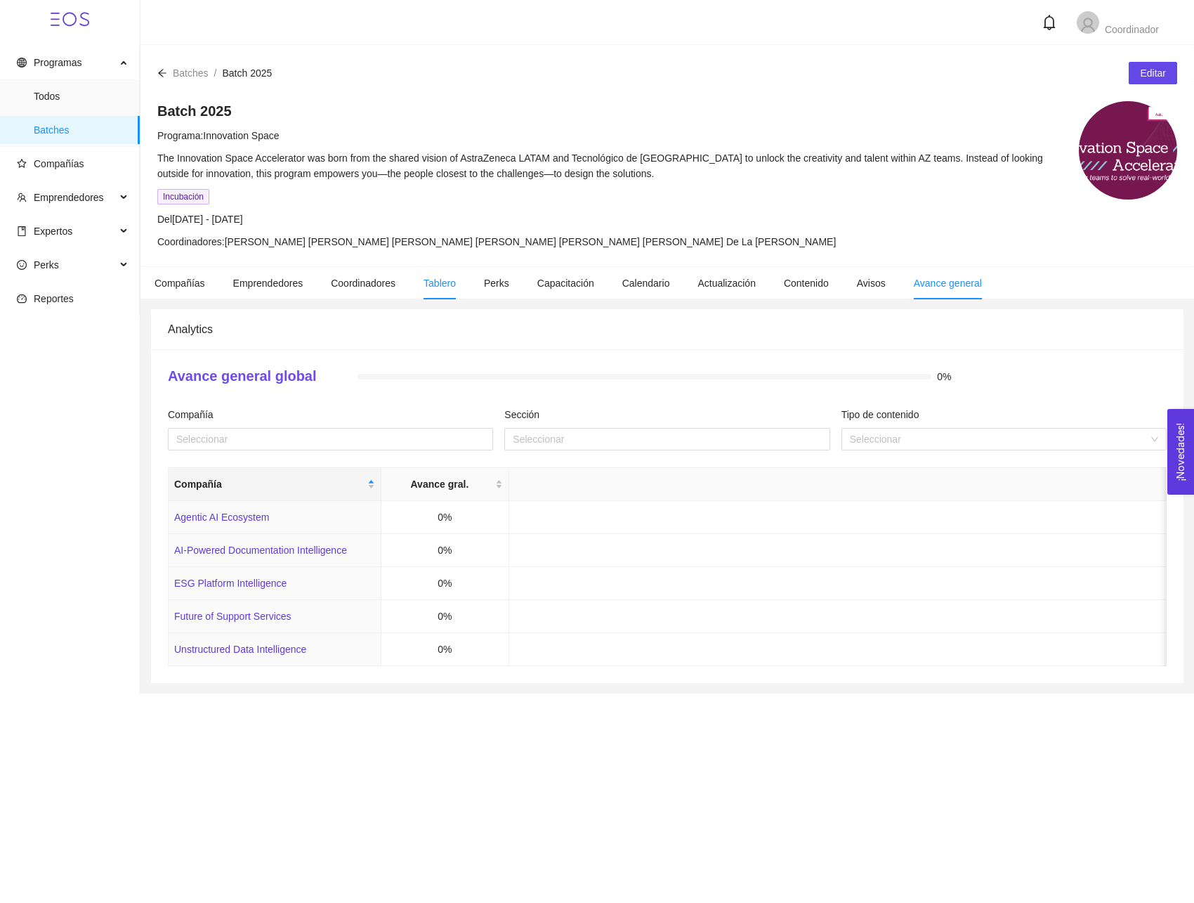
click at [433, 289] on li "Tablero" at bounding box center [440, 283] width 60 height 32
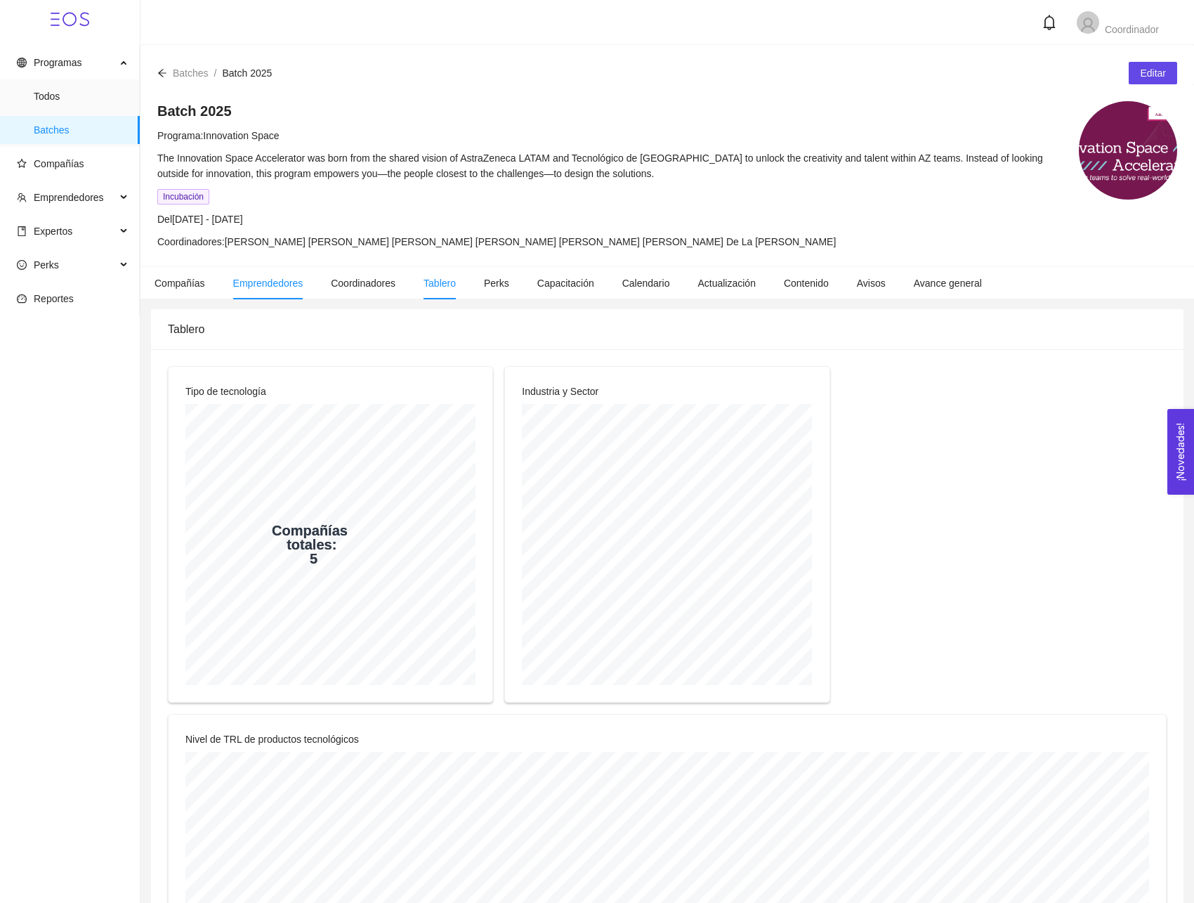
click at [287, 275] on li "Emprendedores" at bounding box center [268, 283] width 98 height 32
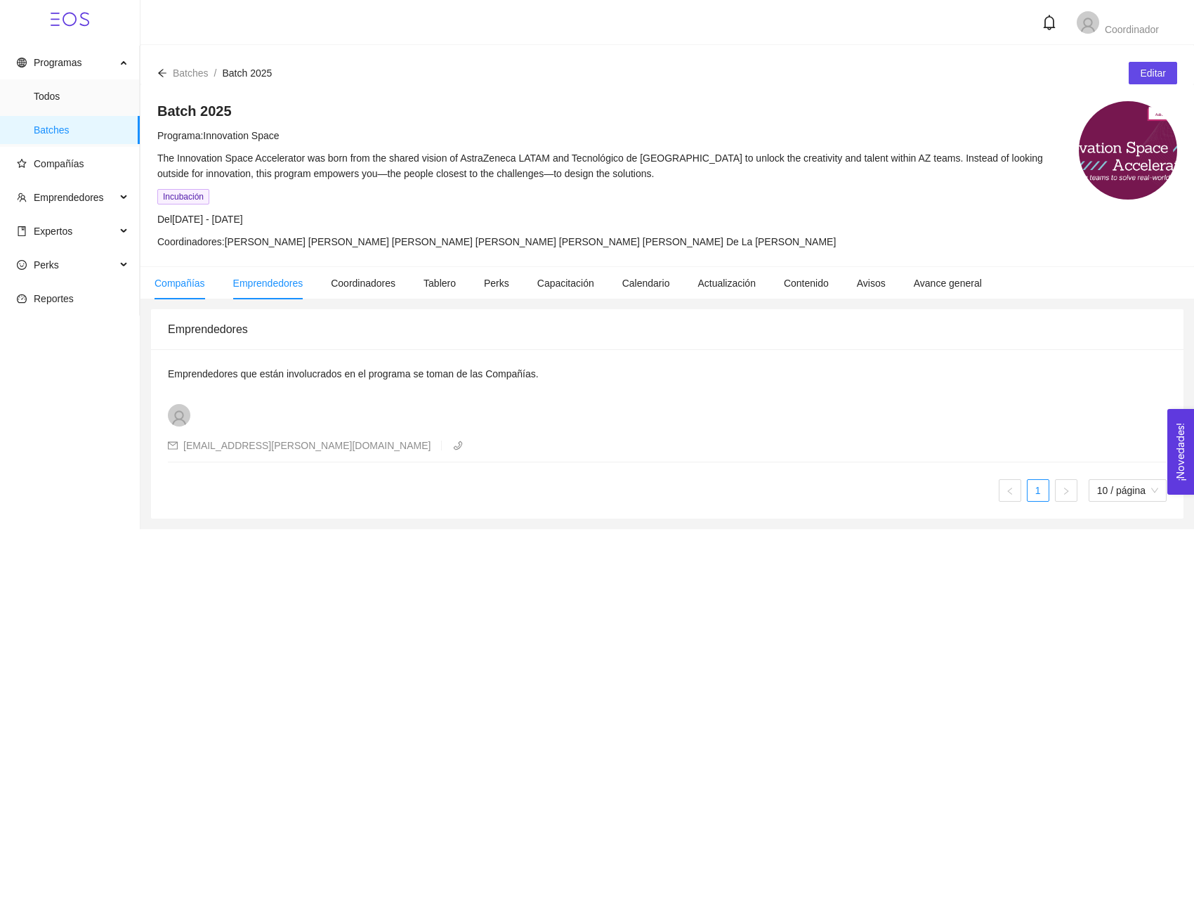
click at [207, 282] on li "Compañías" at bounding box center [180, 283] width 79 height 32
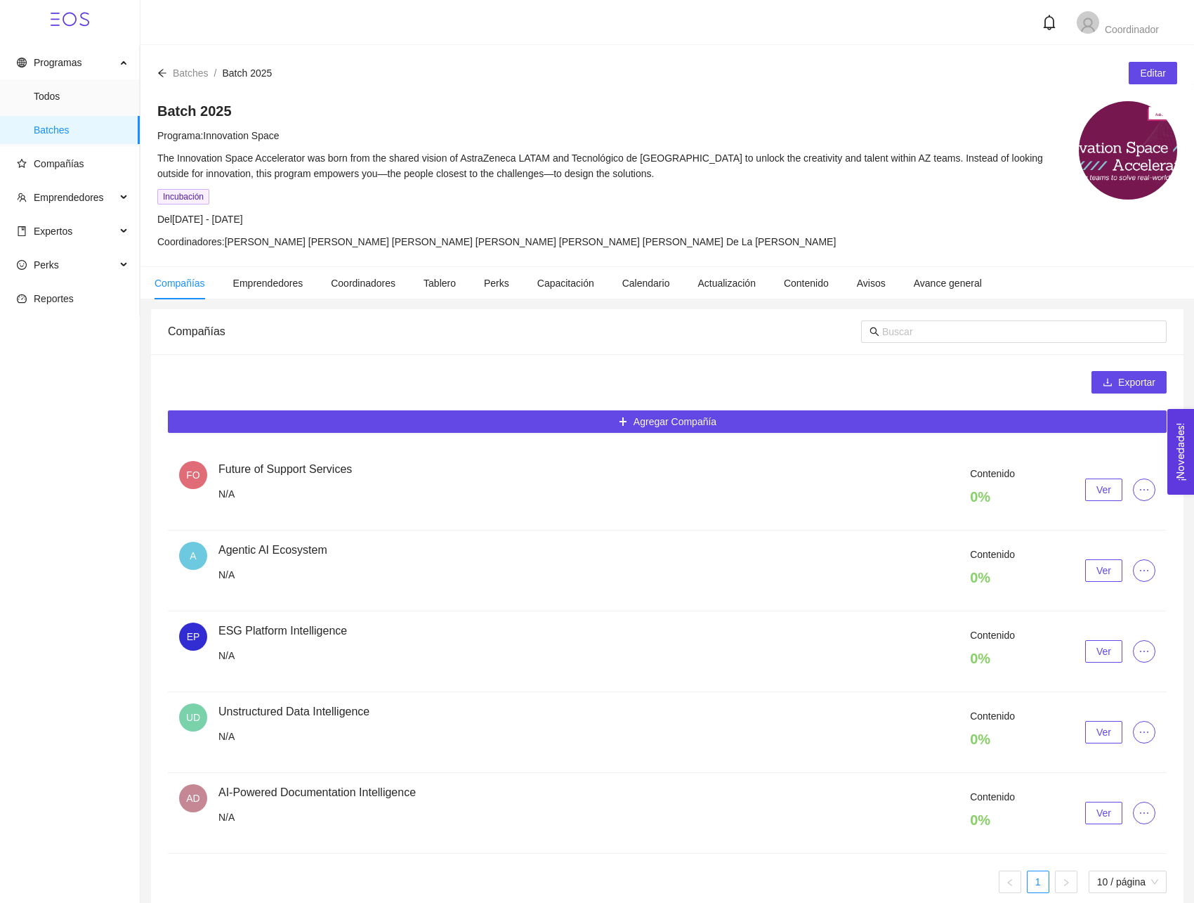
click at [424, 207] on div "Batch 2025 Programa: Innovation Space The Innovation Space Accelerator was born…" at bounding box center [611, 175] width 908 height 148
